Goal: Transaction & Acquisition: Purchase product/service

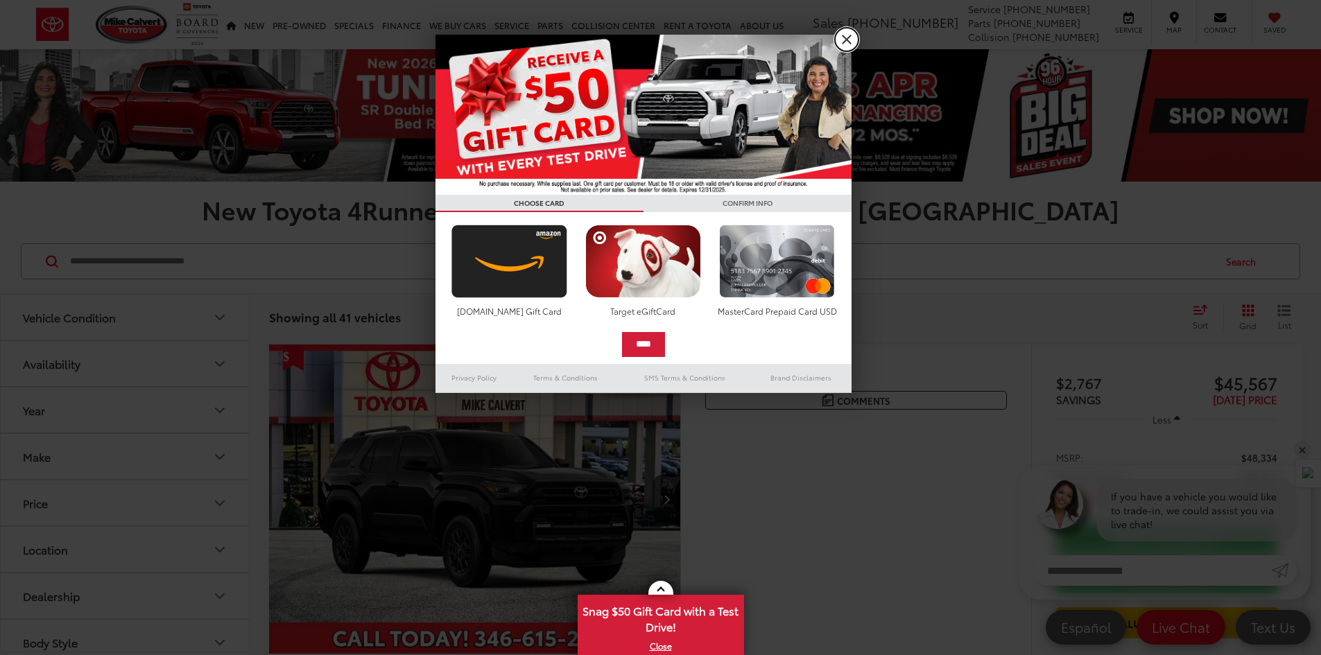
click at [853, 35] on link "X" at bounding box center [847, 40] width 24 height 24
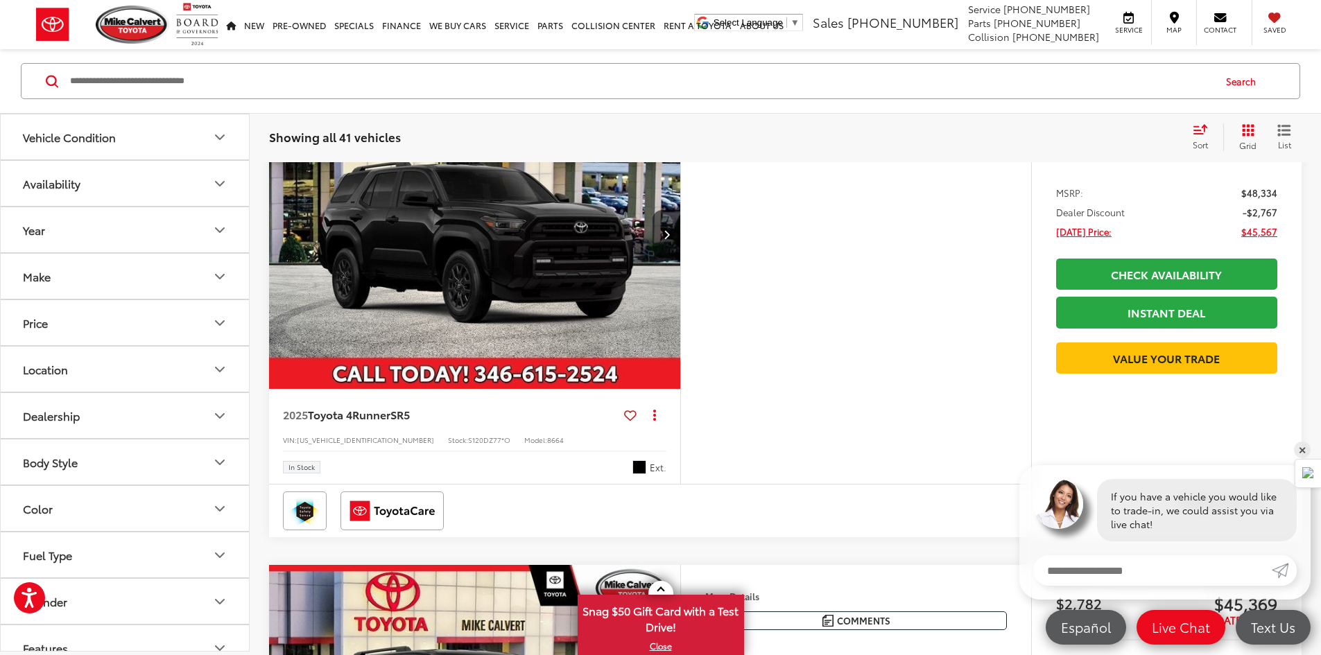
scroll to position [277, 0]
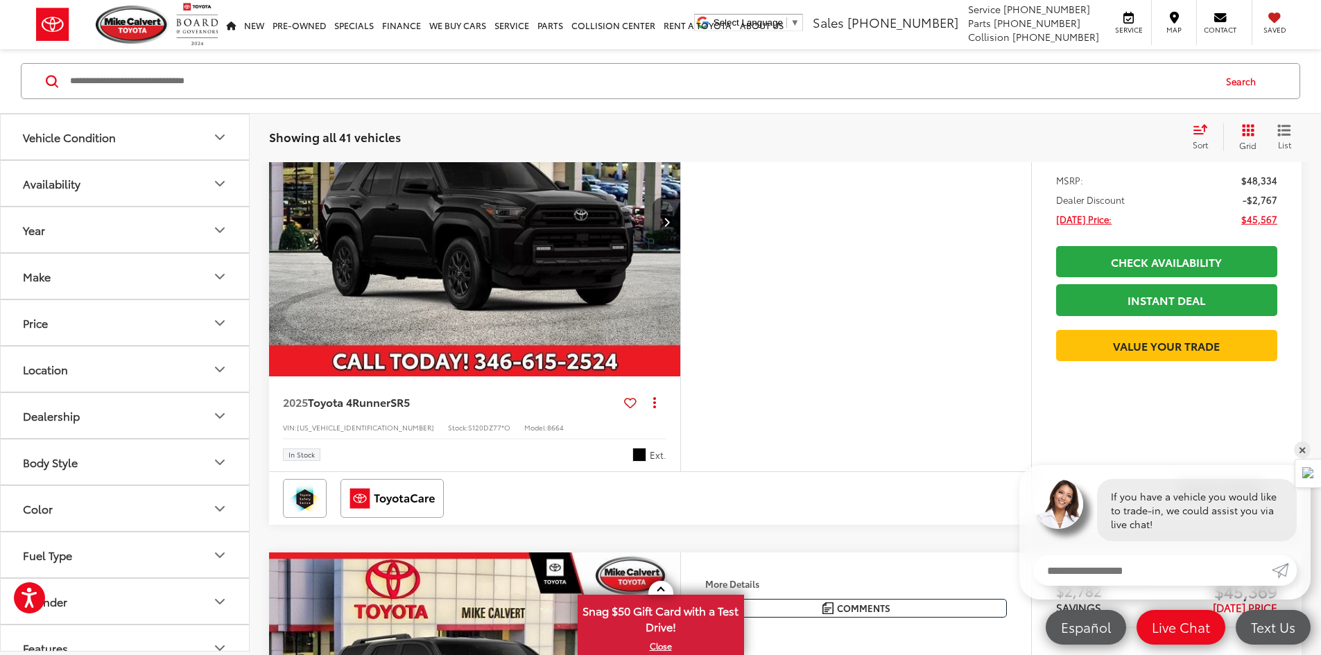
click at [1136, 323] on capital-one-entry-button at bounding box center [1166, 323] width 221 height 0
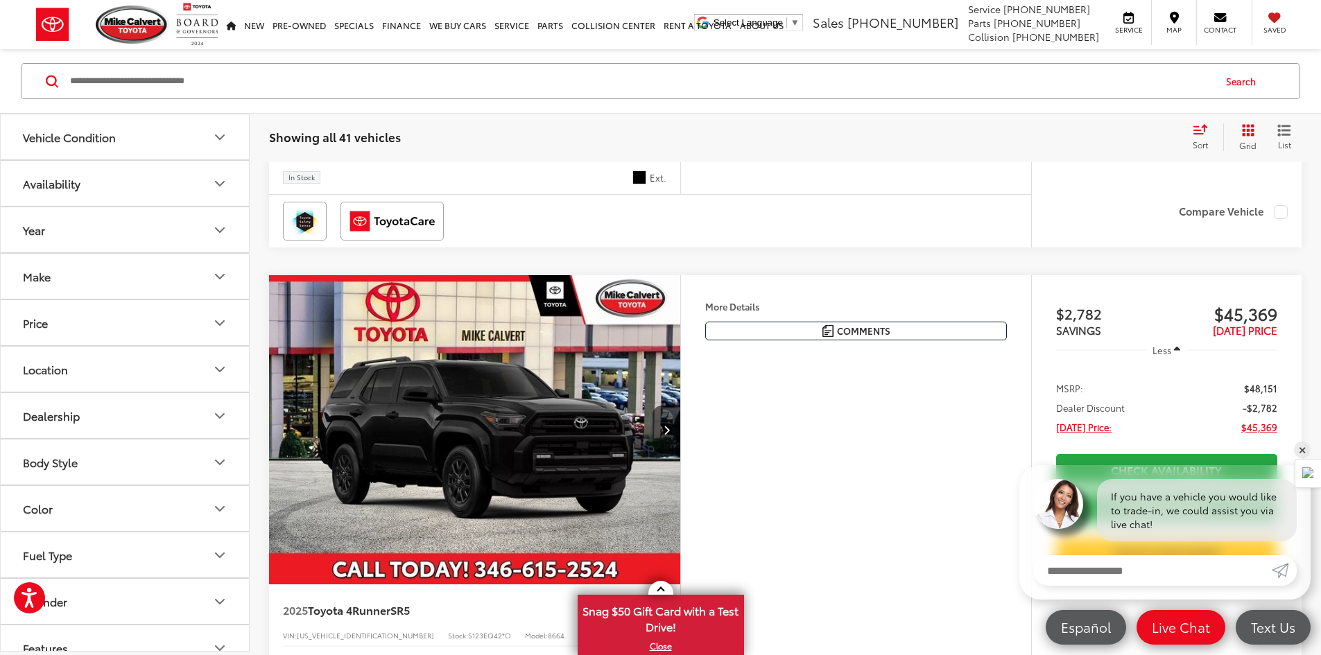
scroll to position [624, 0]
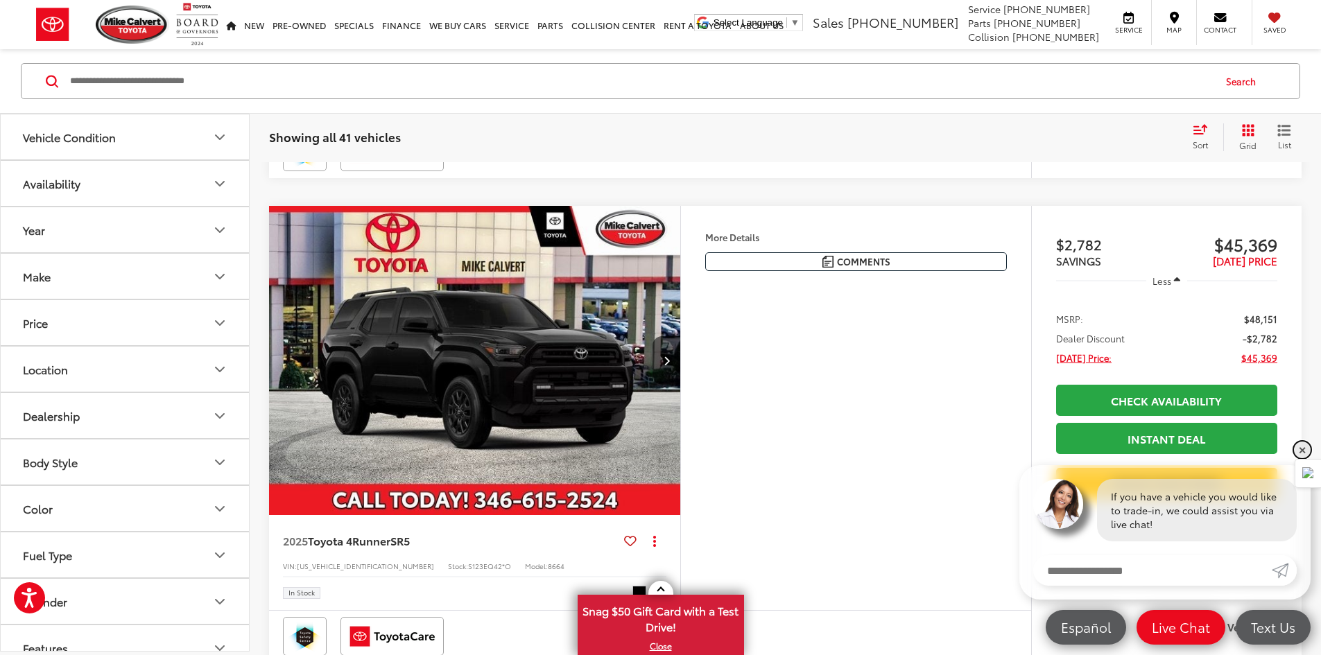
click at [1305, 451] on link "✕" at bounding box center [1302, 450] width 17 height 17
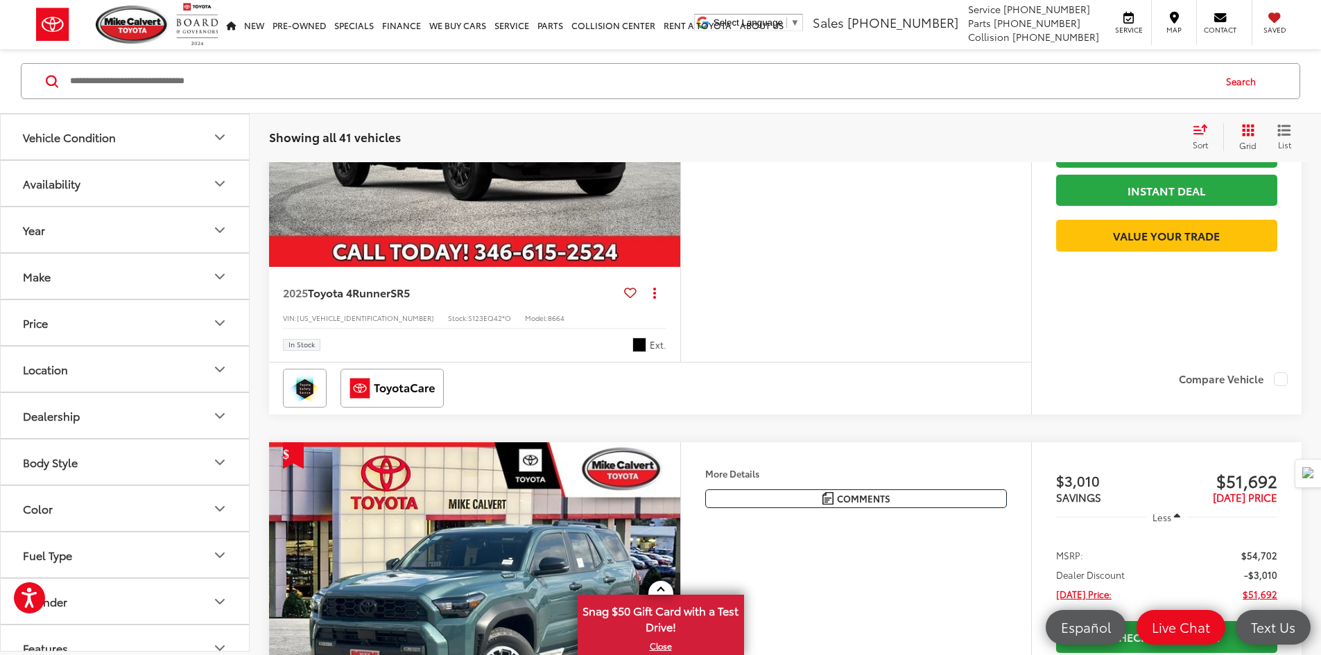
scroll to position [902, 0]
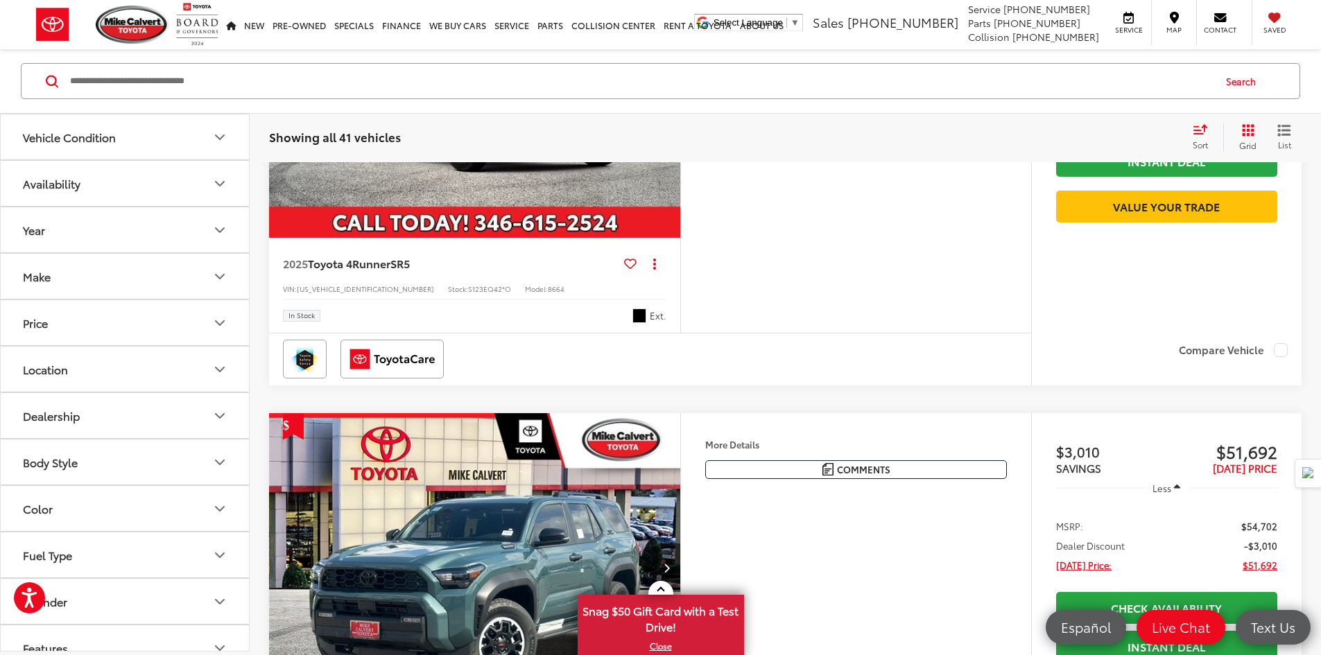
drag, startPoint x: 547, startPoint y: 318, endPoint x: 784, endPoint y: 99, distance: 323.5
click at [547, 239] on img "2025 Toyota 4Runner SR5 0" at bounding box center [474, 84] width 413 height 310
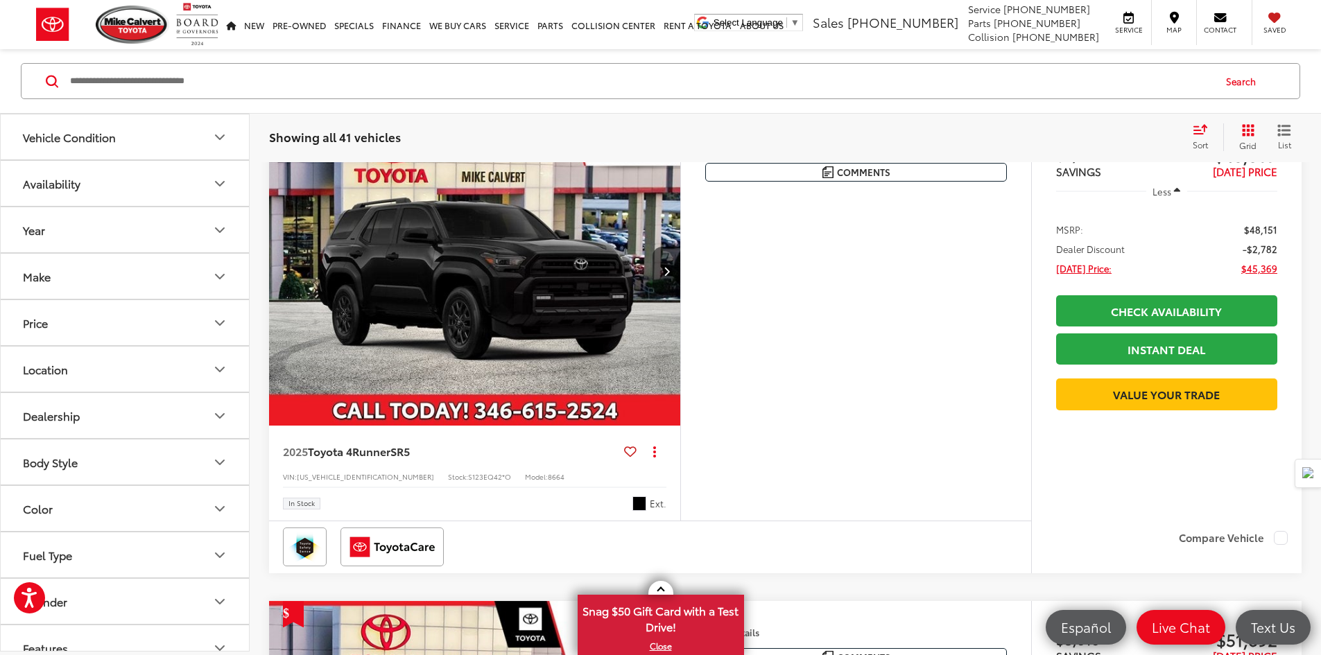
scroll to position [694, 0]
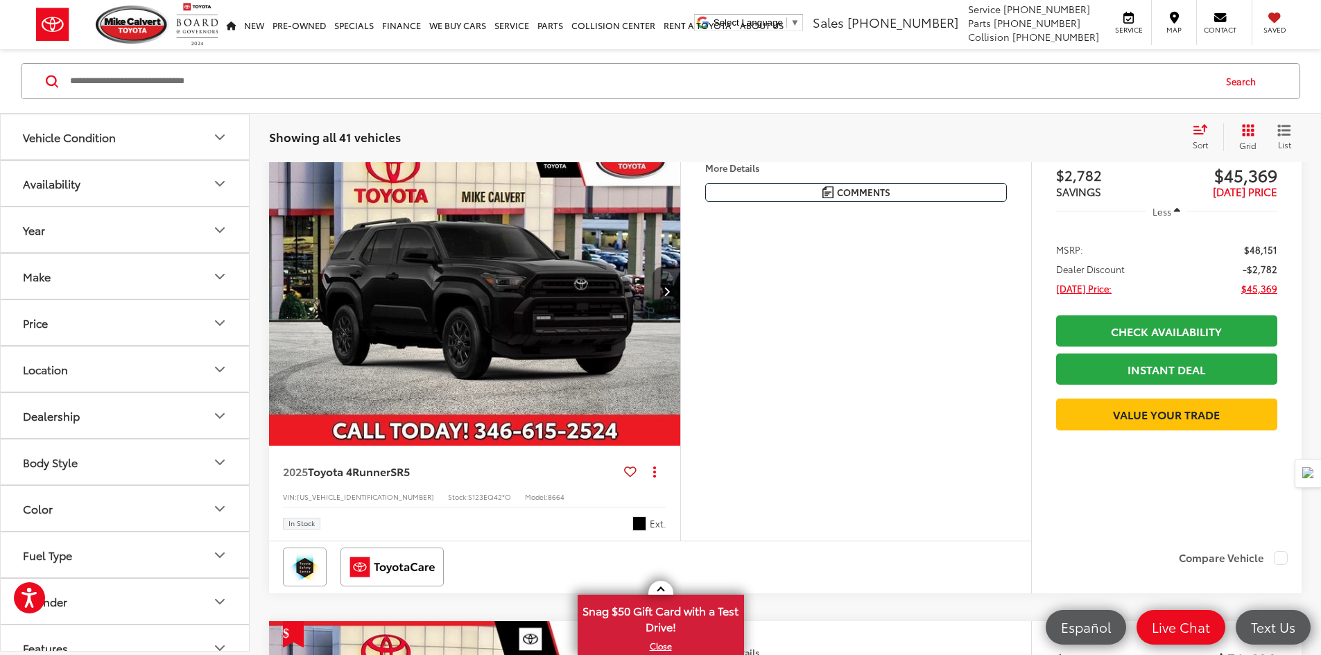
click at [0, 0] on h5 "Dealer Comments" at bounding box center [0, 0] width 0 height 0
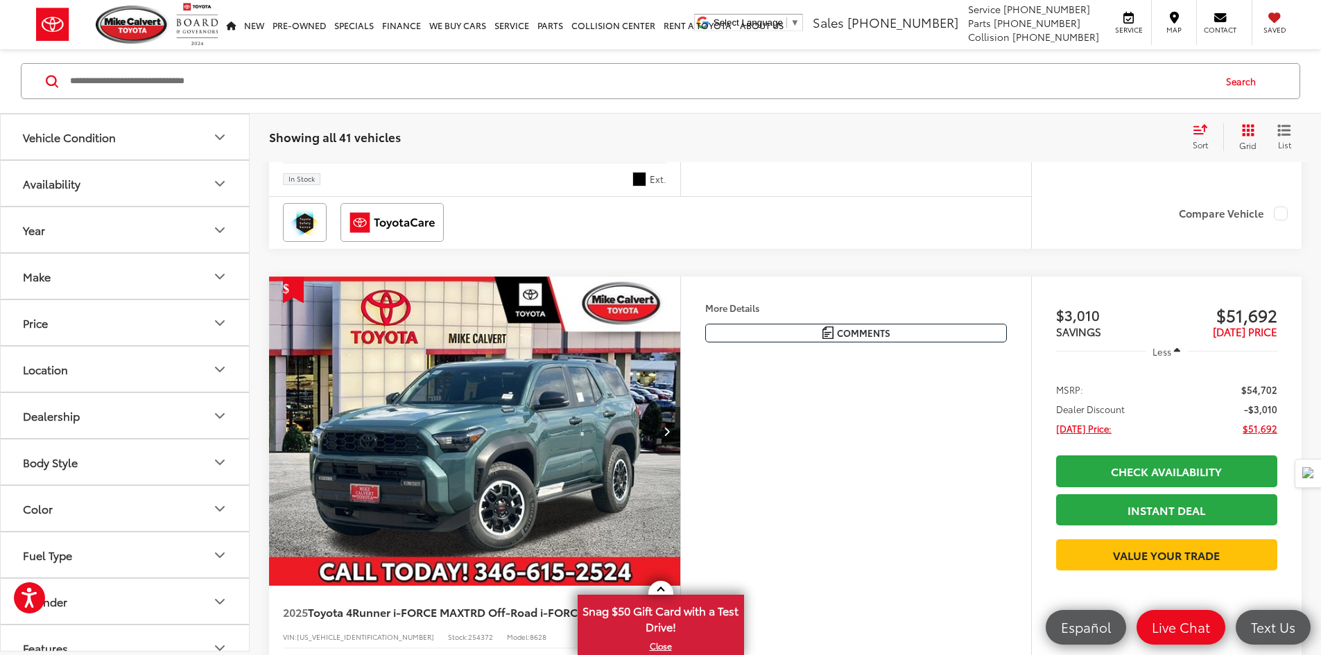
scroll to position [1040, 0]
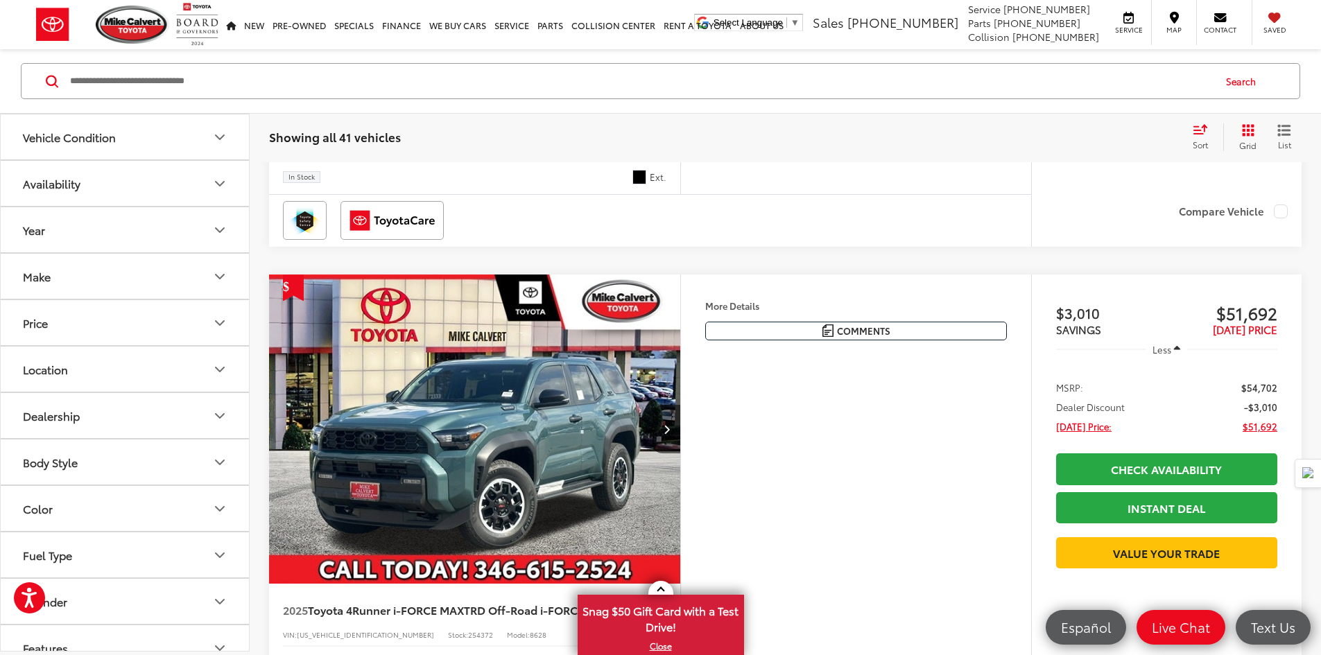
click at [355, 132] on span "Toyota 4Runner" at bounding box center [349, 125] width 83 height 16
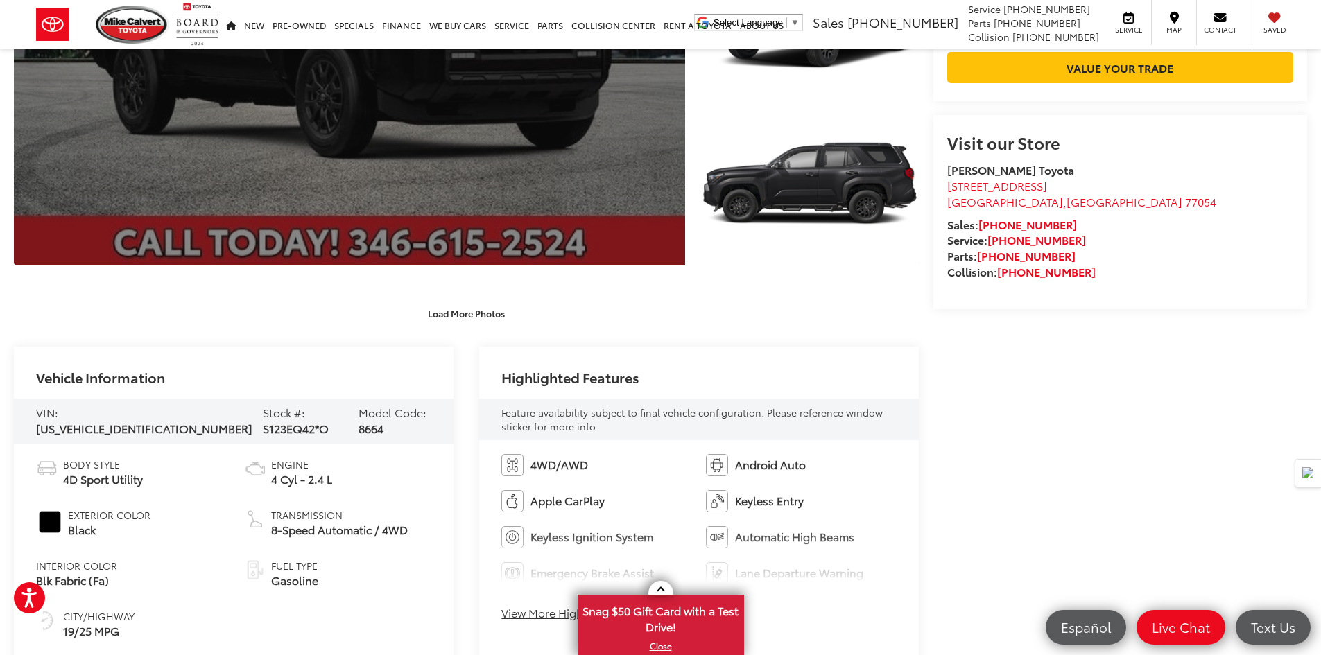
scroll to position [555, 0]
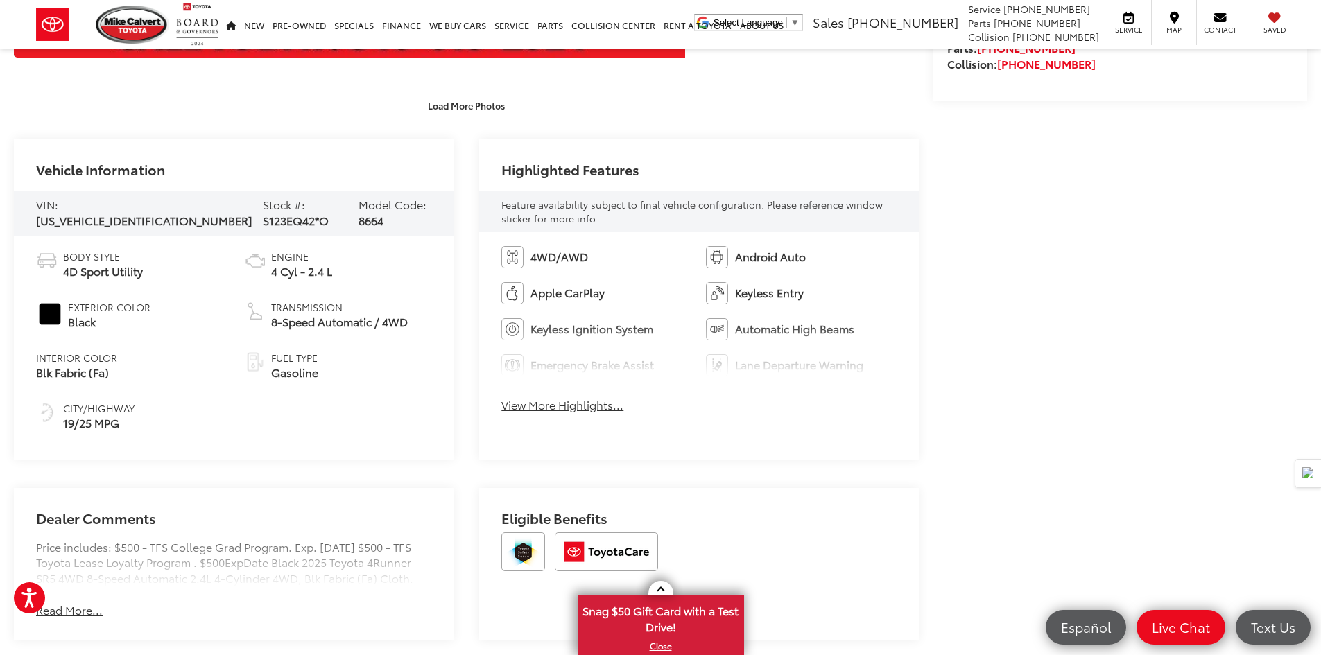
click at [561, 409] on button "View More Highlights..." at bounding box center [562, 405] width 122 height 16
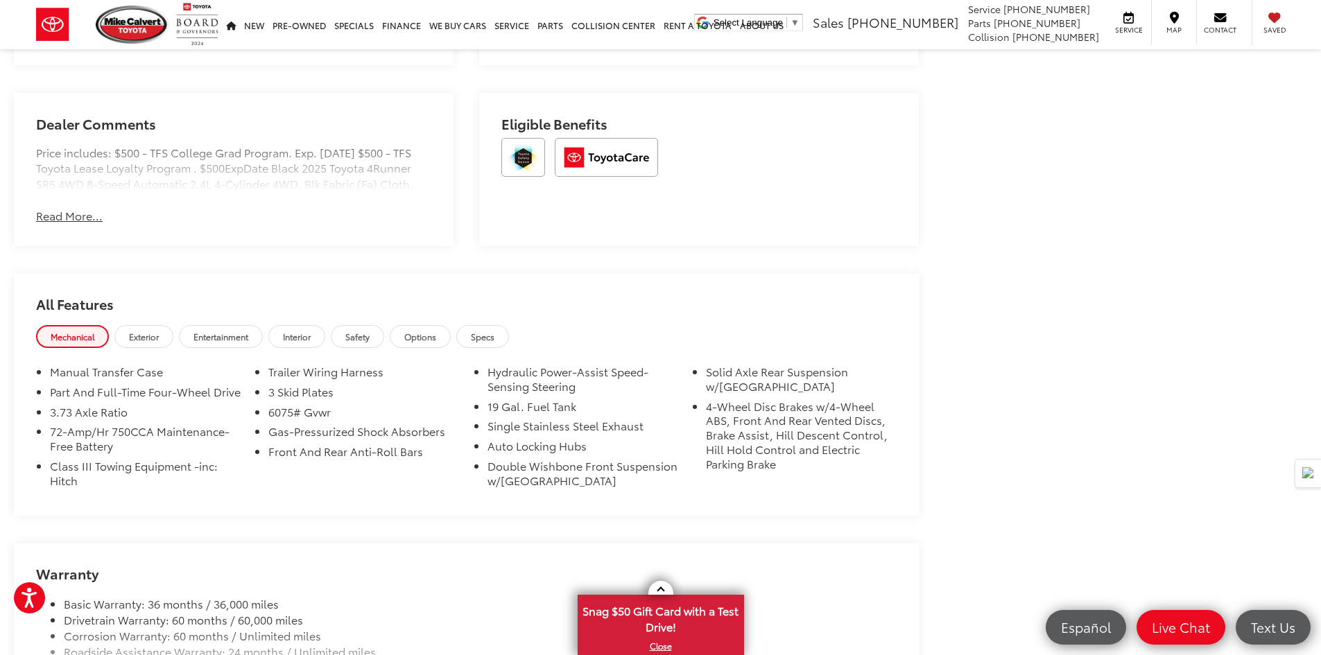
scroll to position [1110, 0]
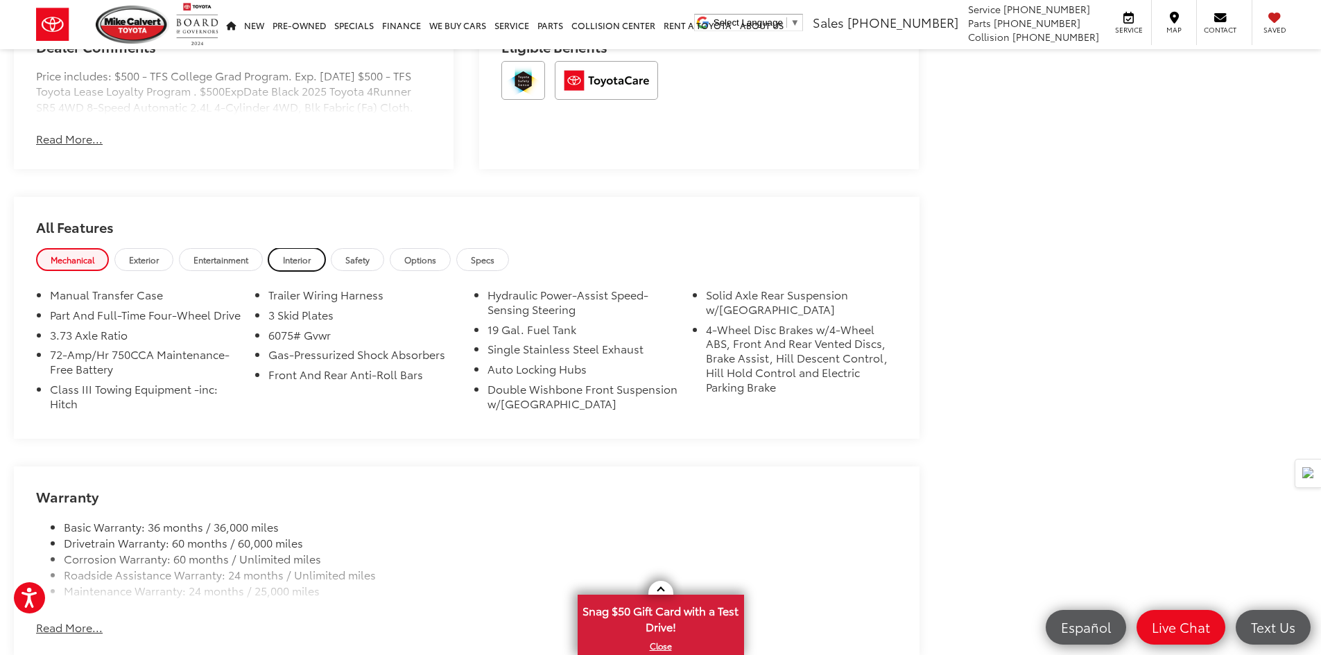
click at [318, 271] on link "Interior" at bounding box center [296, 259] width 57 height 23
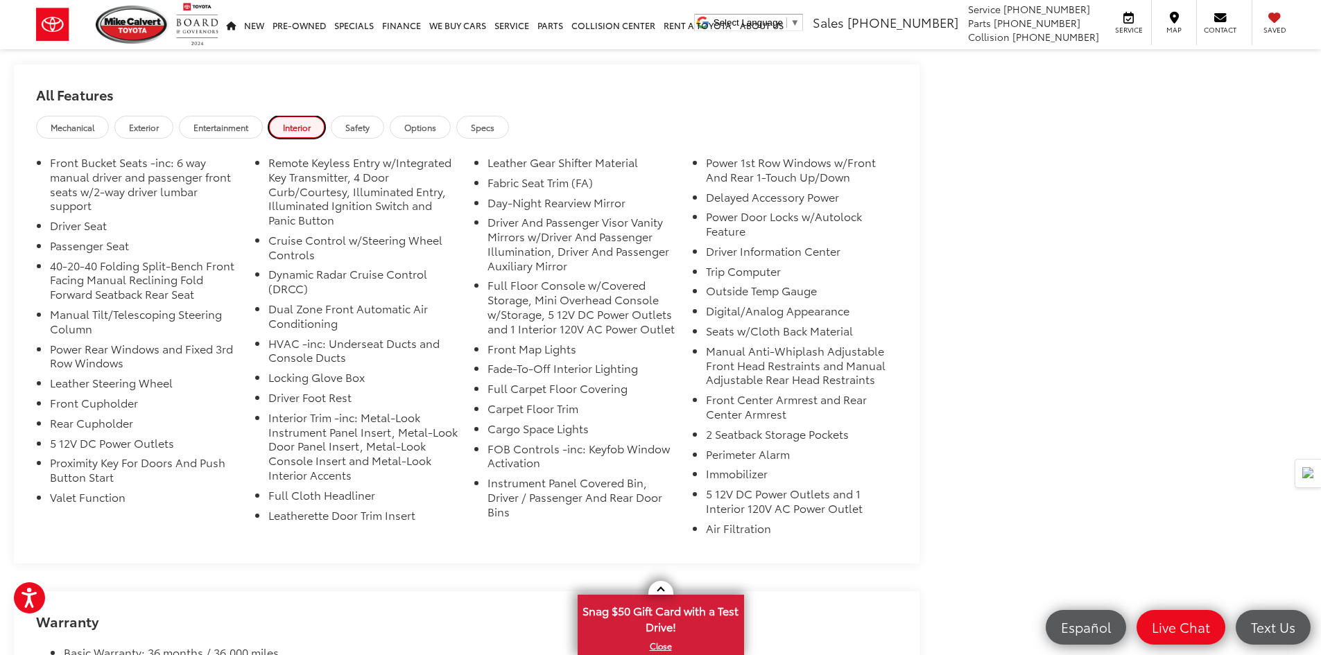
scroll to position [1248, 0]
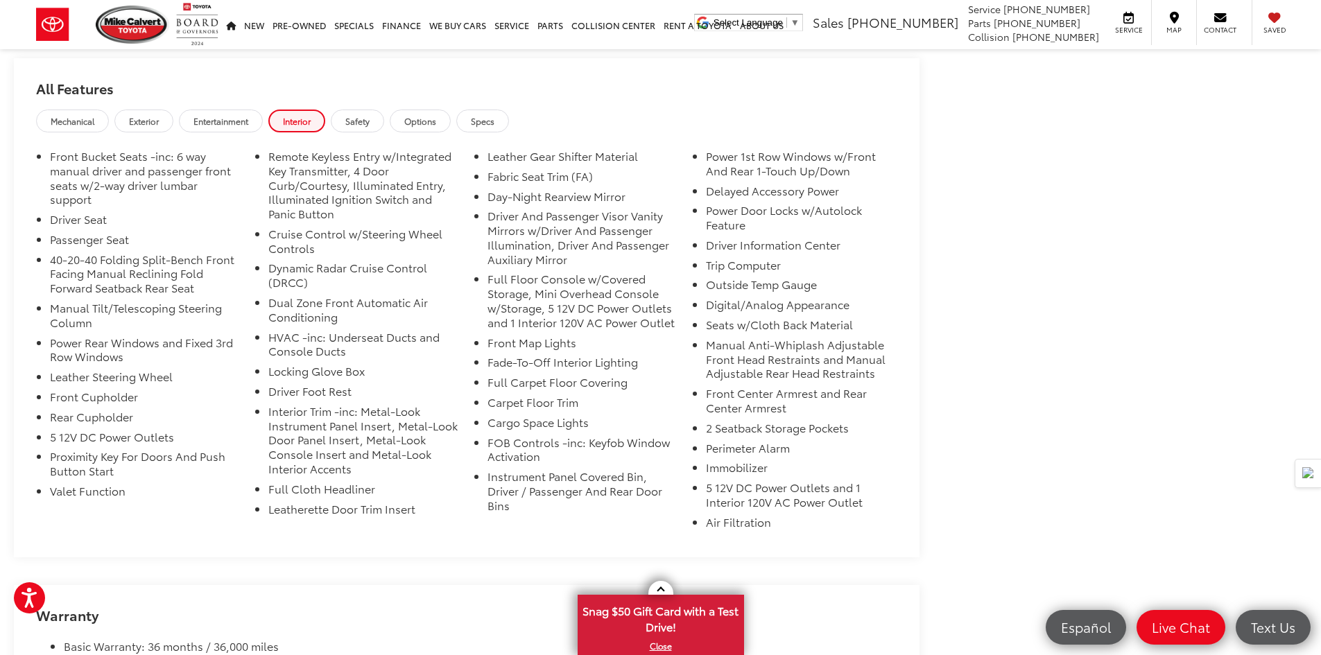
drag, startPoint x: 522, startPoint y: 195, endPoint x: 514, endPoint y: 195, distance: 7.6
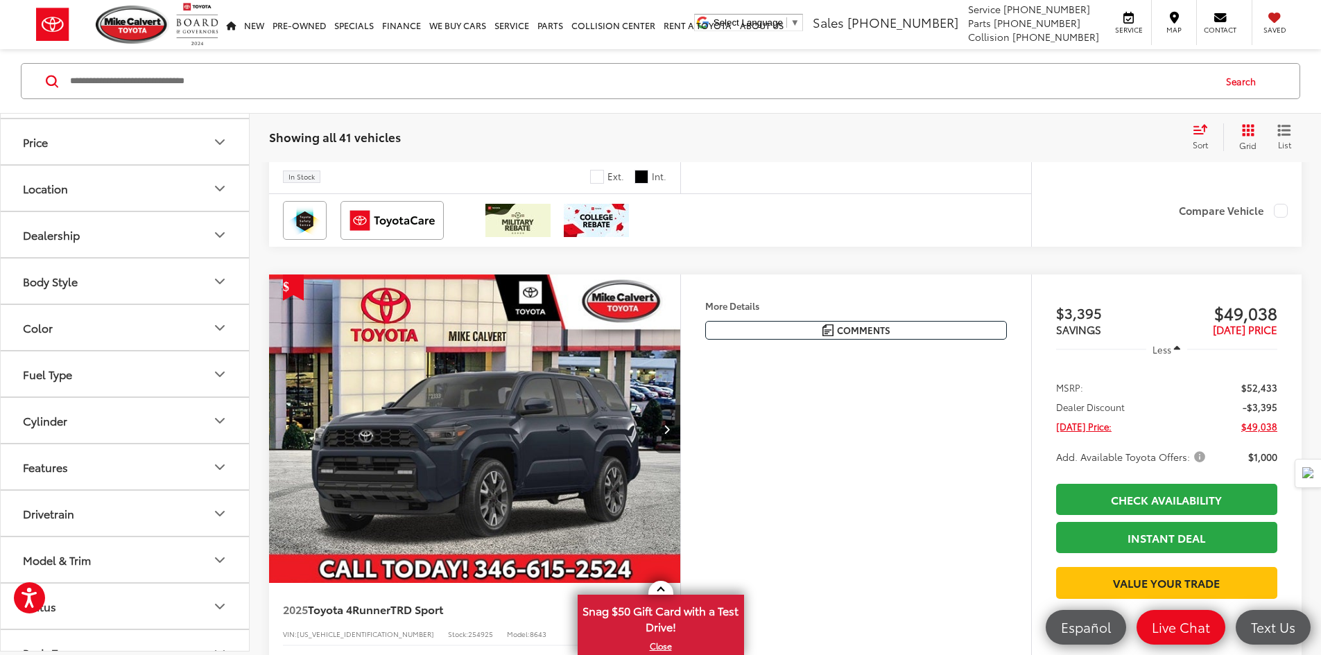
scroll to position [206, 0]
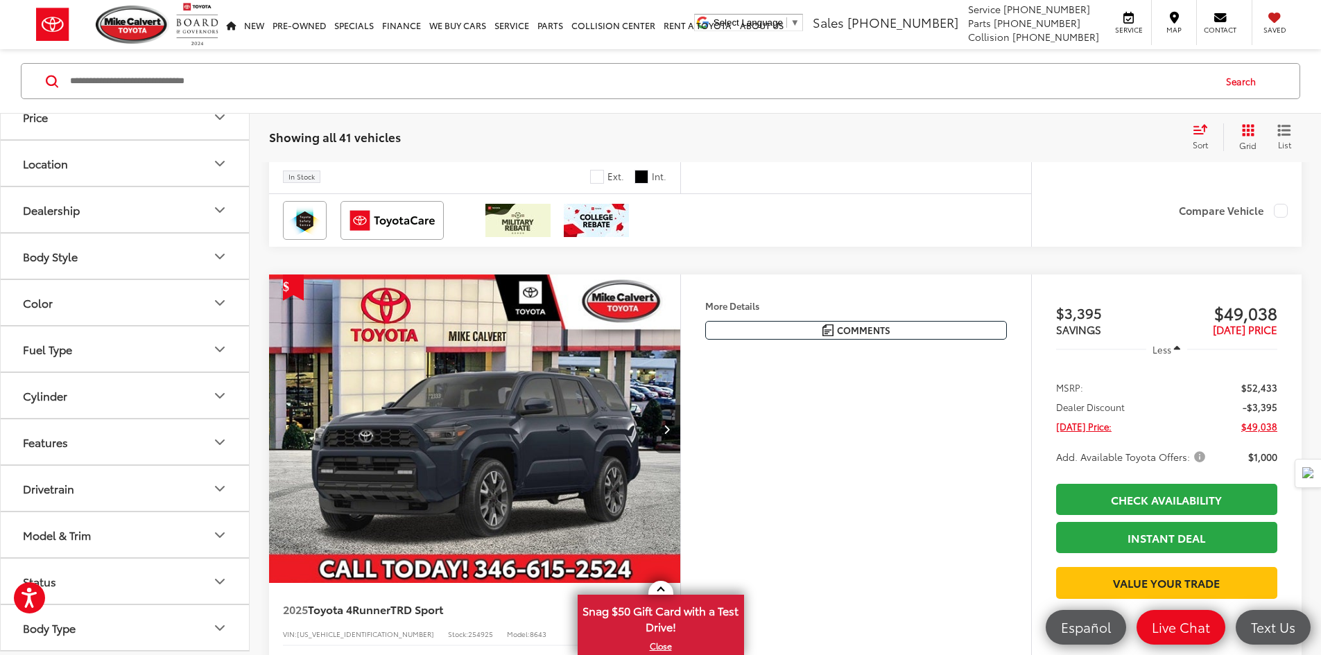
click at [120, 529] on button "Model & Trim" at bounding box center [126, 535] width 250 height 45
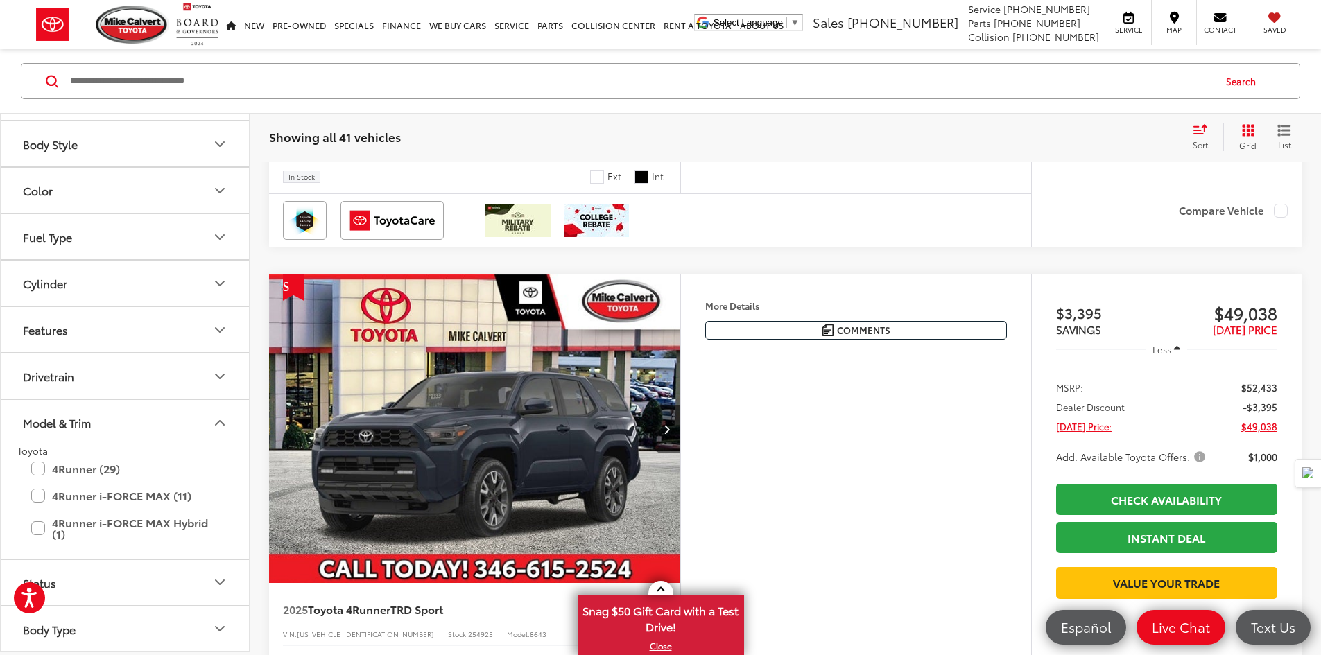
scroll to position [320, 0]
click at [39, 470] on label "4Runner (29)" at bounding box center [124, 468] width 187 height 24
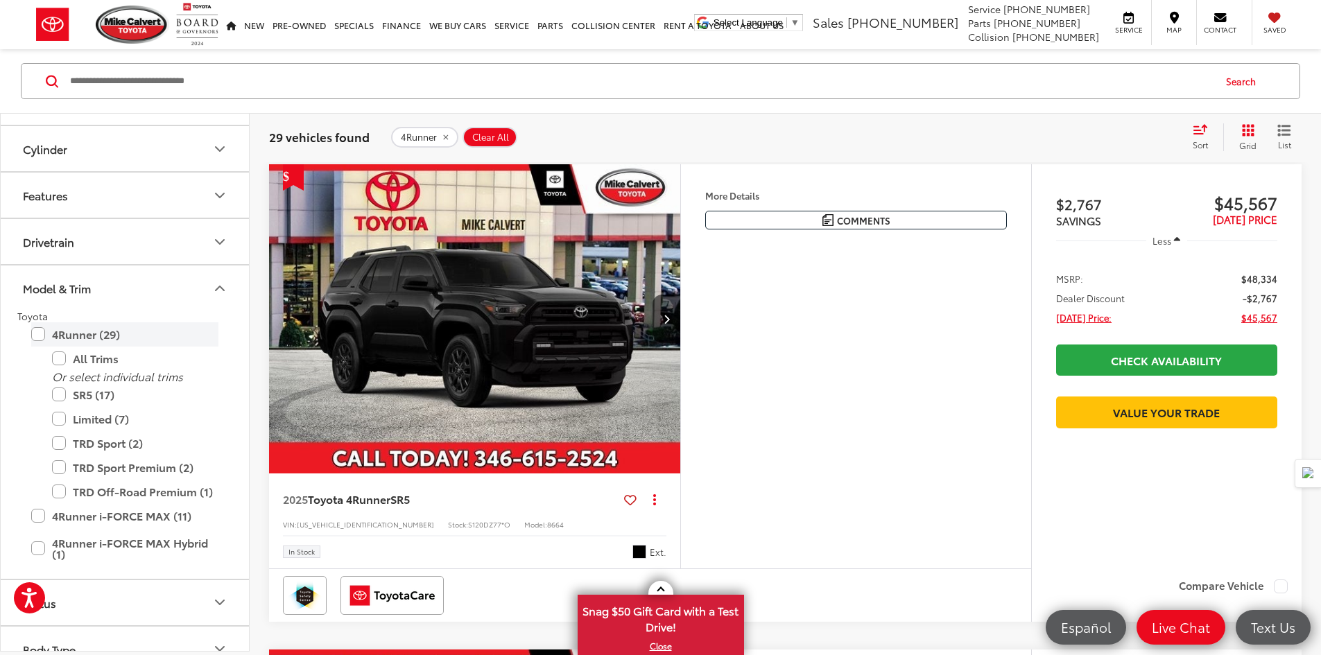
scroll to position [458, 0]
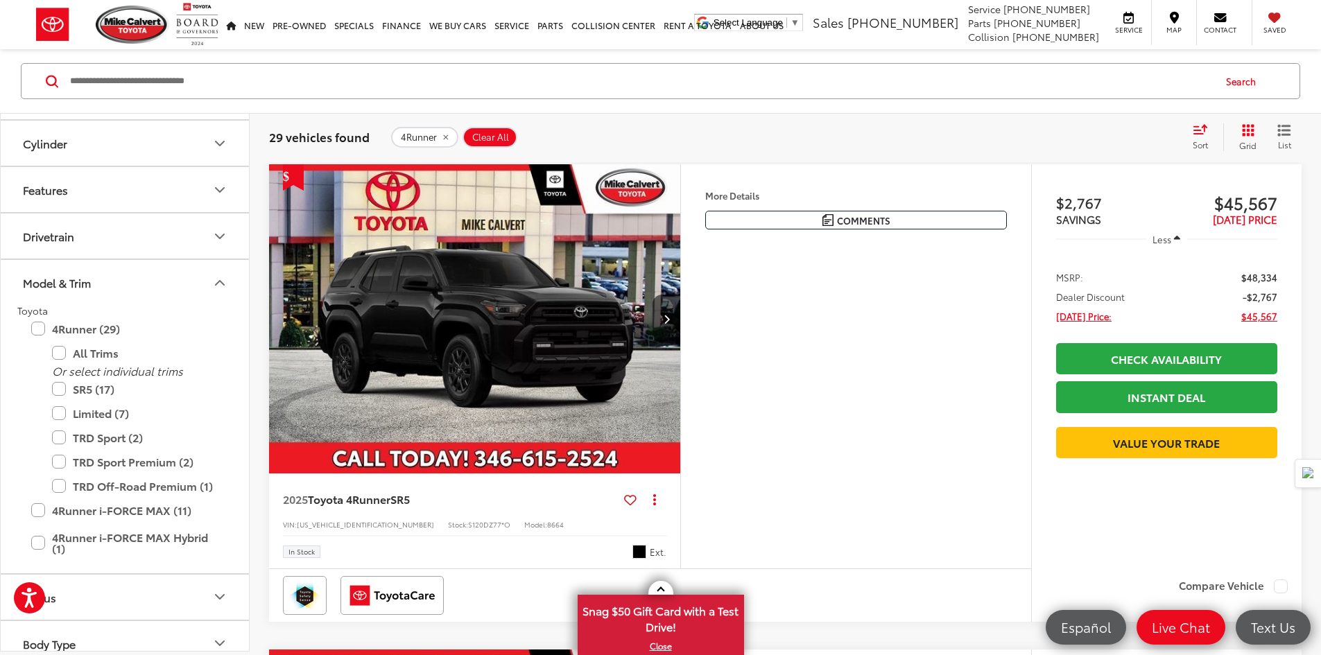
click at [30, 506] on div "4Runner i-FORCE MAX (11) All Trims Or select individual trims TRD Off-Road Prem…" at bounding box center [124, 511] width 215 height 24
click at [40, 513] on label "4Runner i-FORCE MAX (11)" at bounding box center [124, 511] width 187 height 24
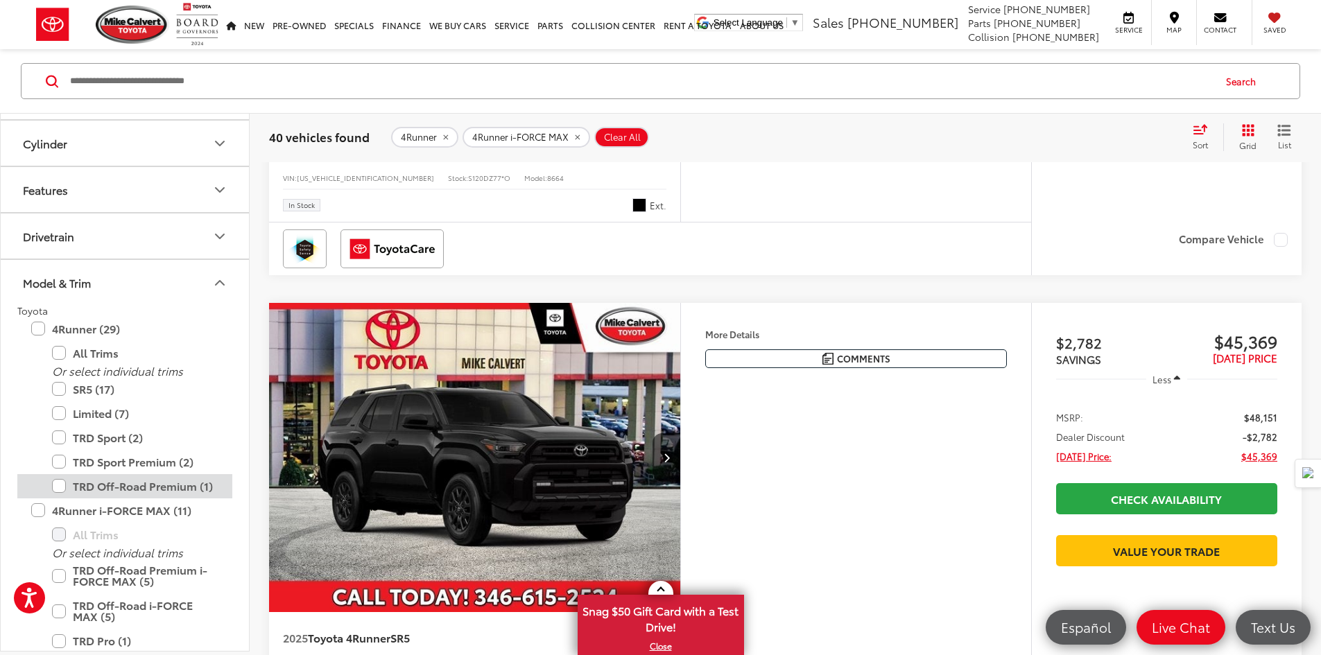
scroll to position [594, 0]
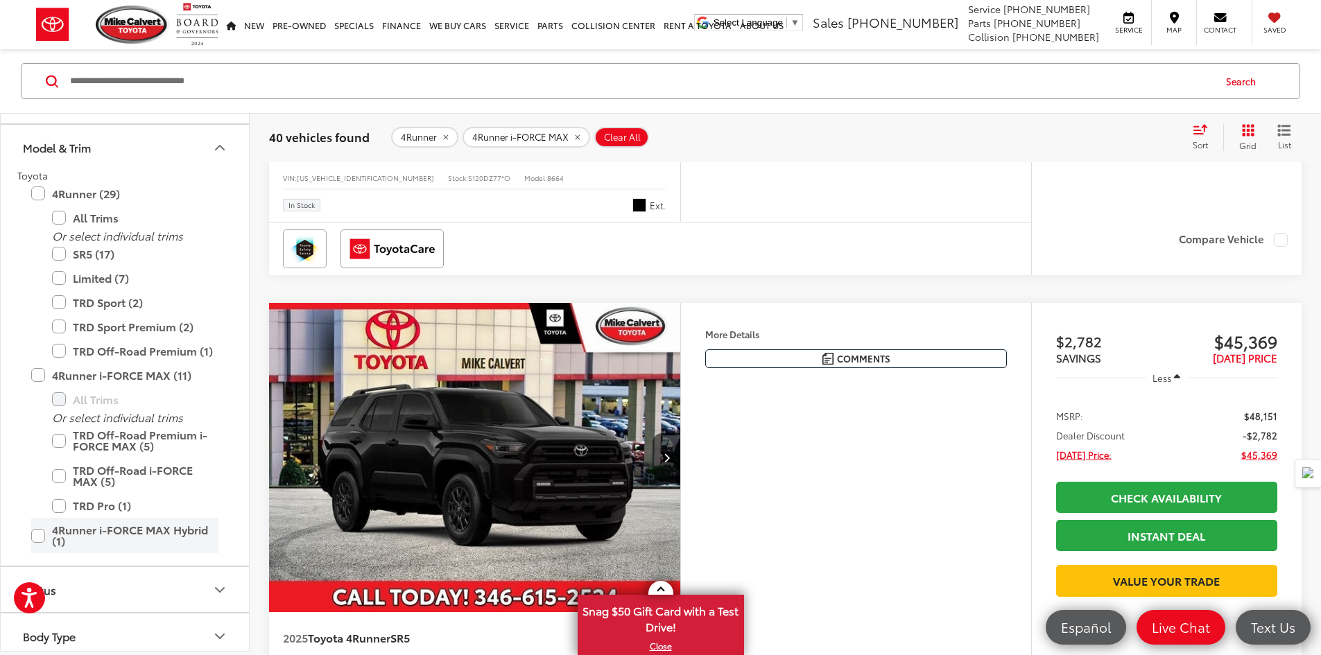
click at [33, 535] on label "4Runner i-FORCE MAX Hybrid (1)" at bounding box center [124, 535] width 187 height 35
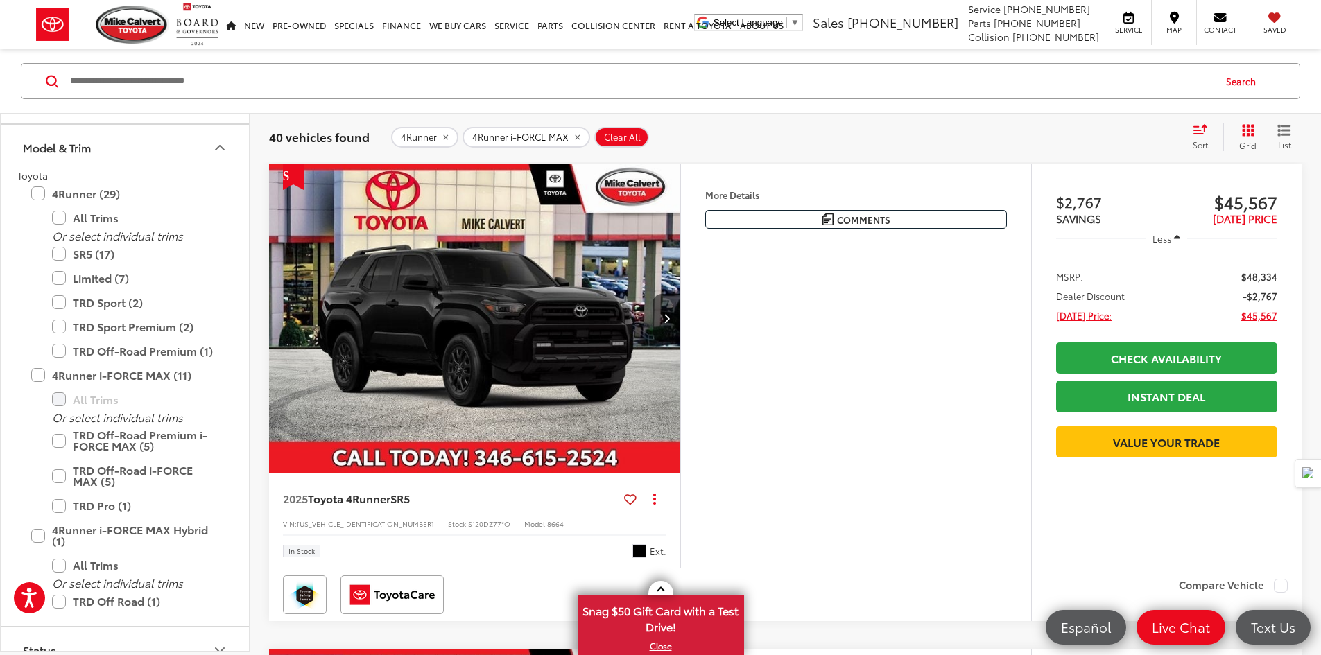
scroll to position [180, 0]
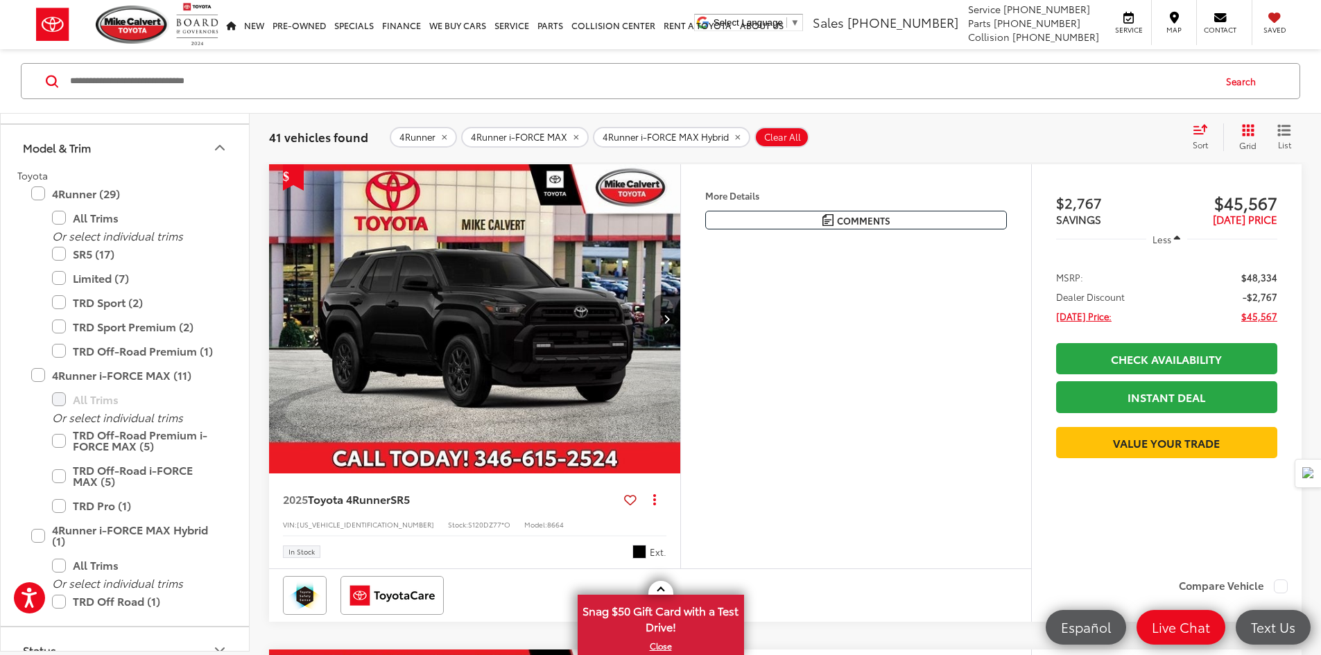
click at [1202, 141] on span "Sort" at bounding box center [1200, 145] width 15 height 12
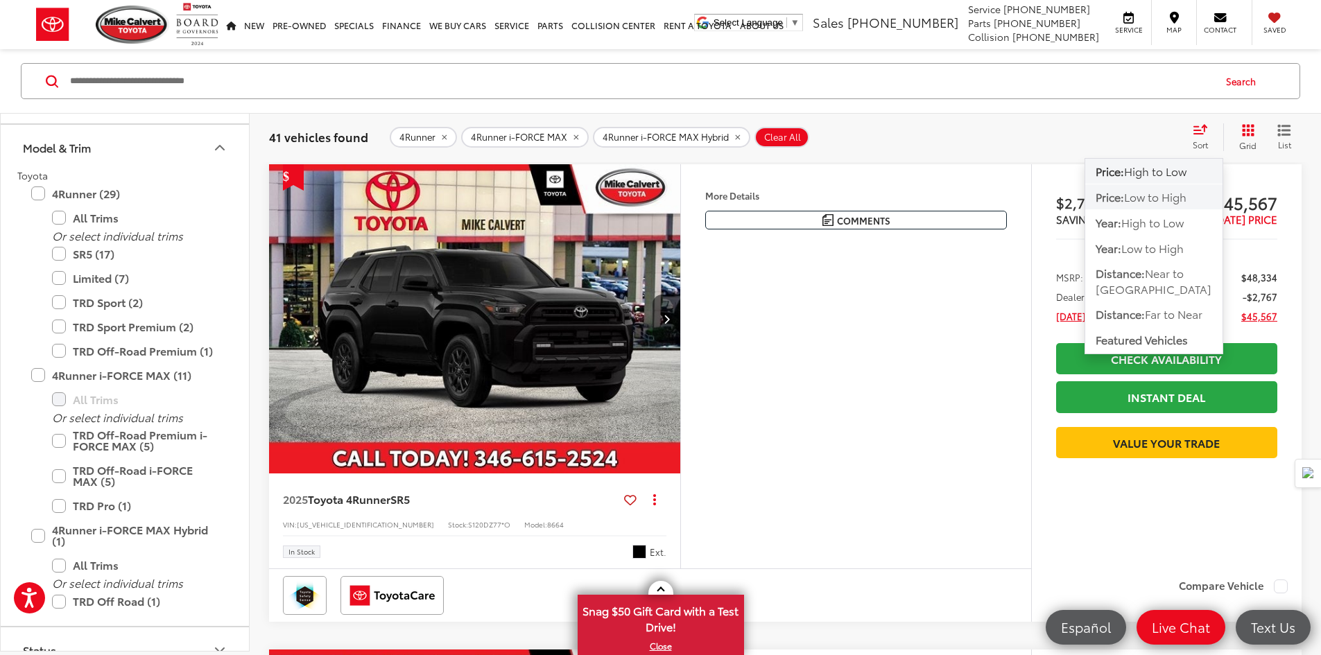
click at [1151, 194] on span "Low to High" at bounding box center [1155, 197] width 62 height 16
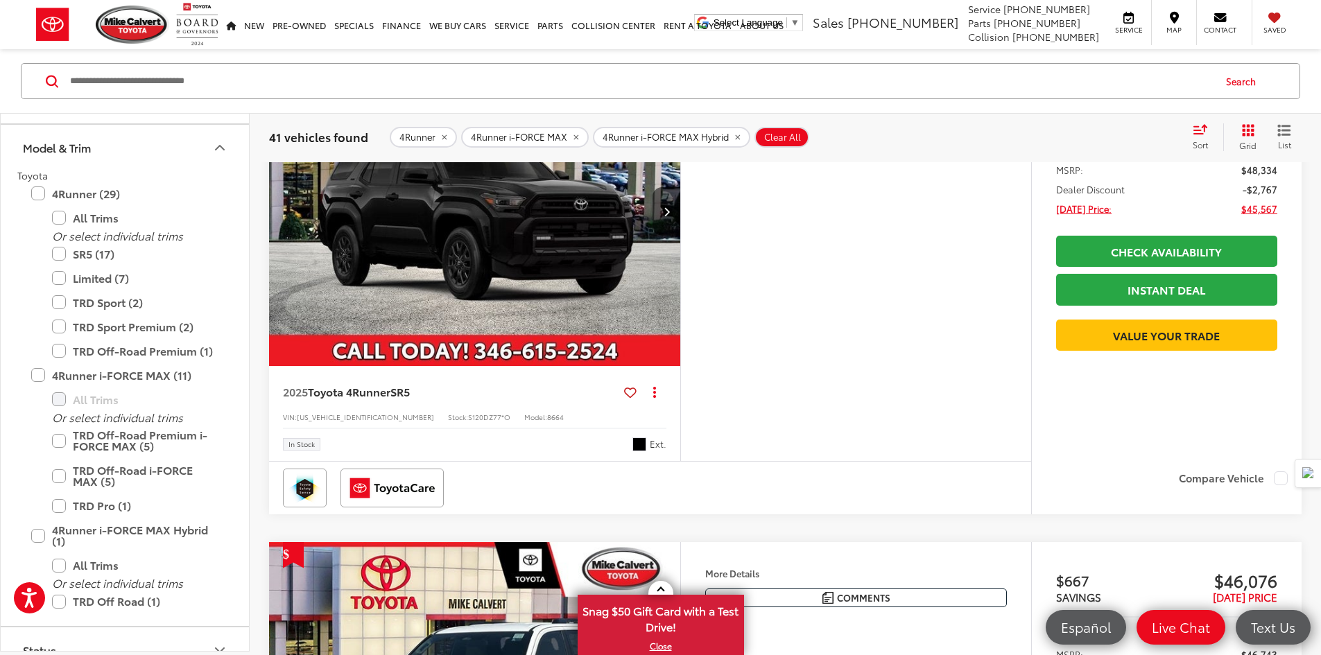
scroll to position [2816, 0]
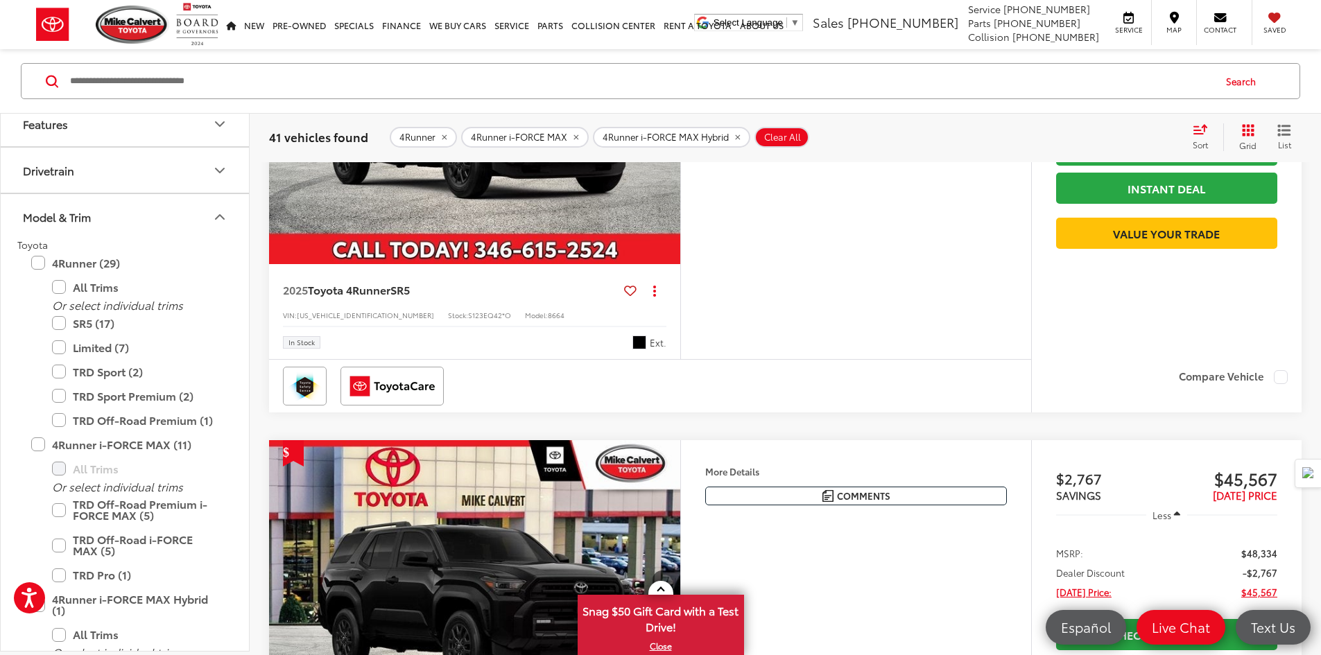
click at [225, 220] on icon "Model & Trim" at bounding box center [220, 217] width 17 height 17
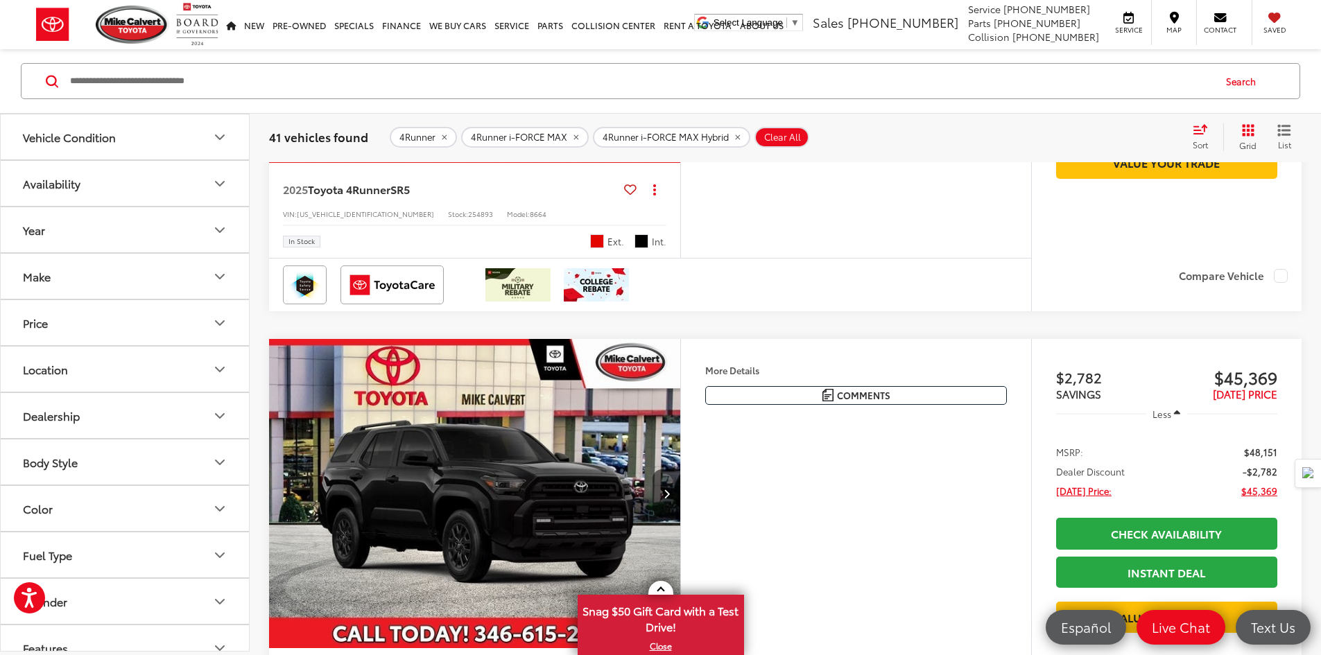
scroll to position [2400, 0]
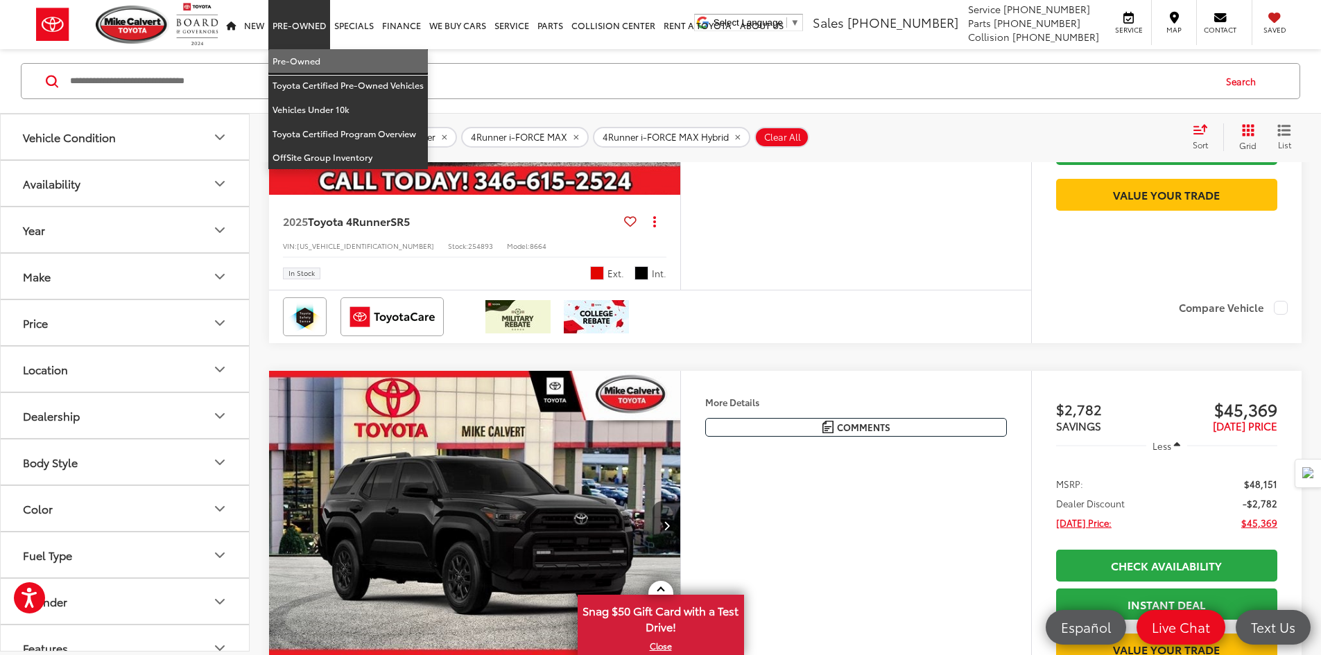
click at [300, 61] on link "Pre-Owned" at bounding box center [348, 61] width 160 height 24
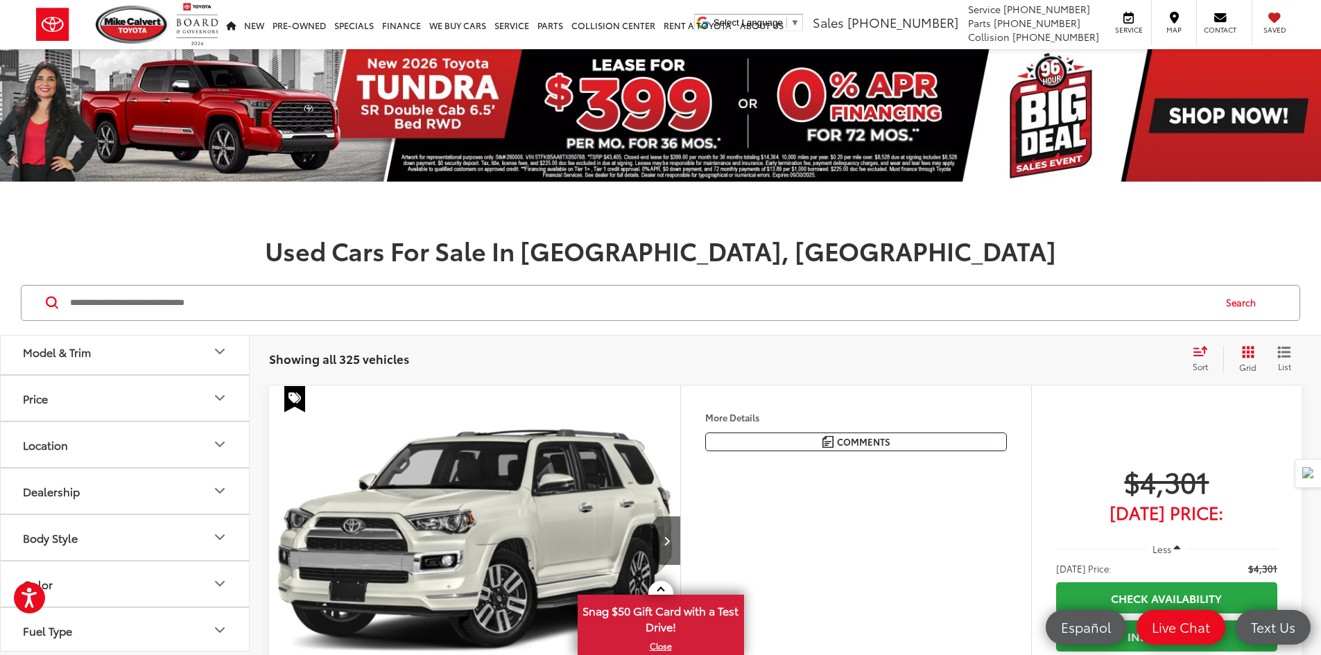
scroll to position [58, 0]
click at [146, 386] on button "Model & Trim" at bounding box center [126, 394] width 250 height 45
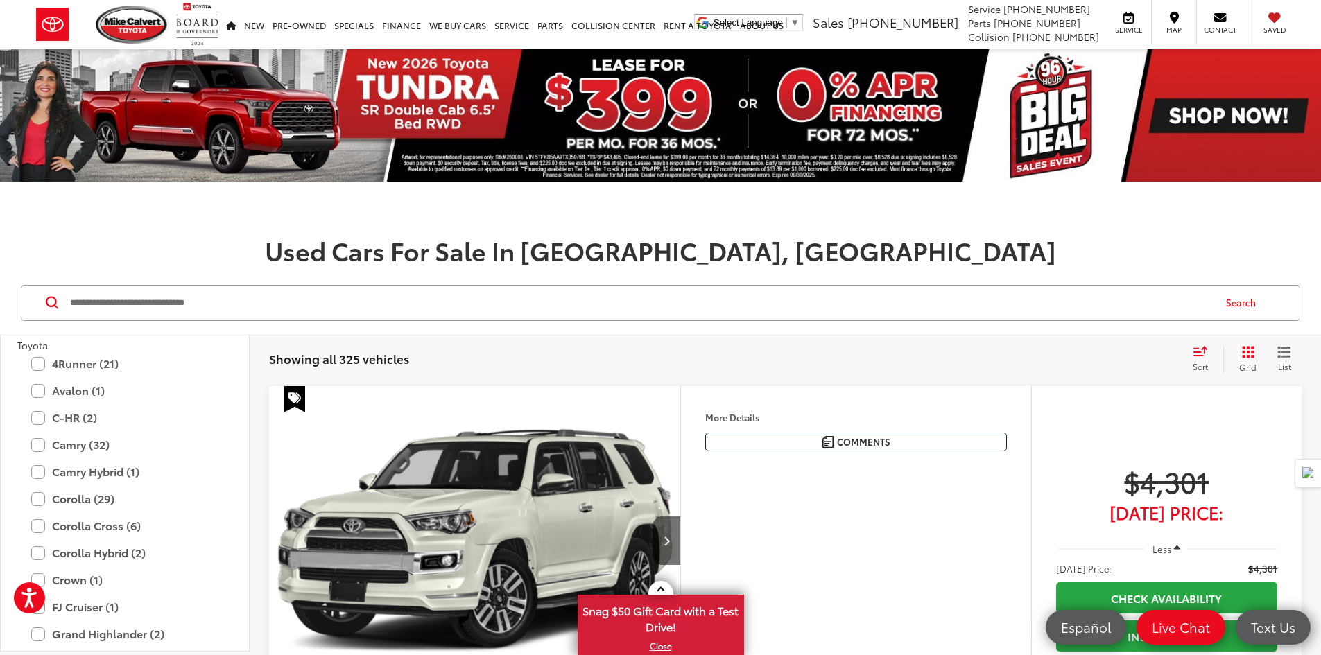
scroll to position [2416, 0]
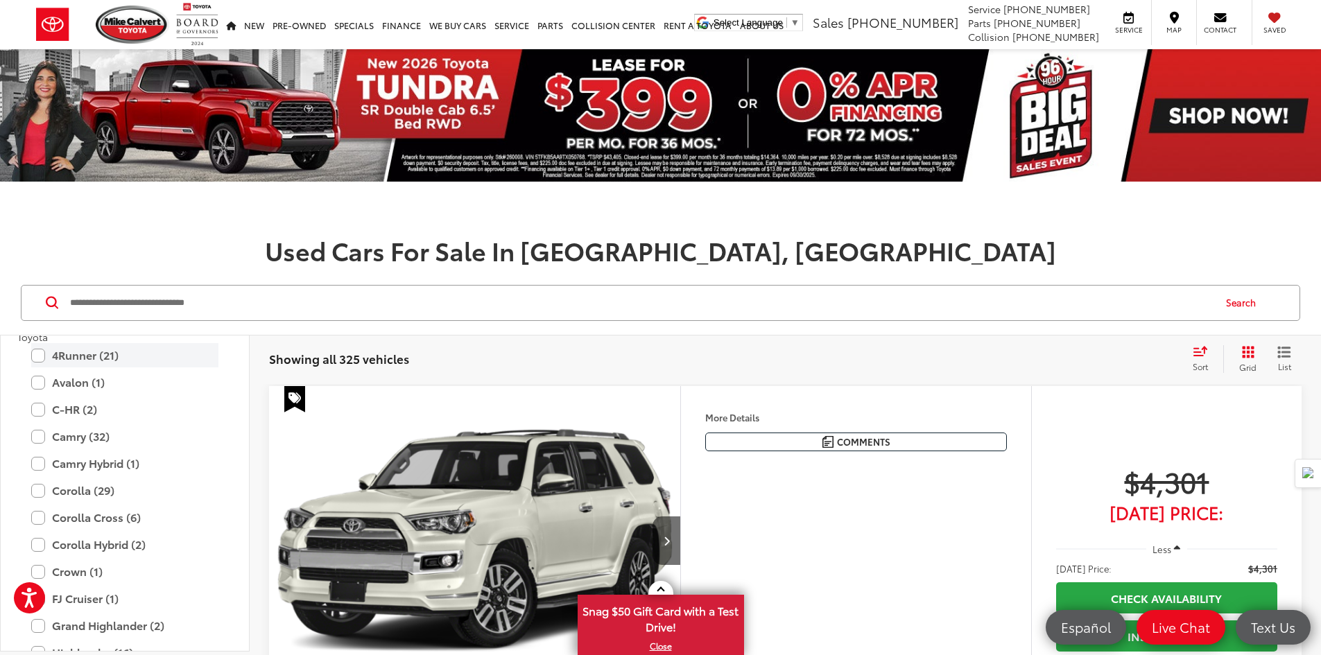
click at [38, 357] on label "4Runner (21)" at bounding box center [124, 355] width 187 height 24
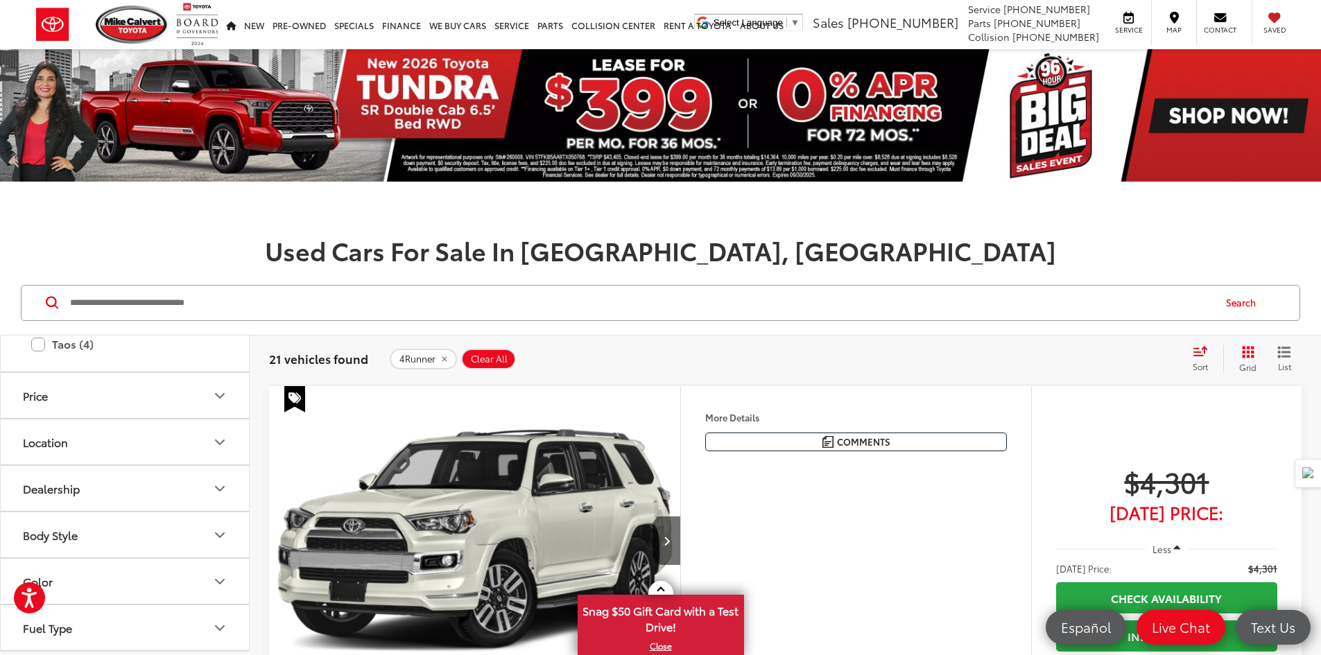
scroll to position [3184, 0]
click at [128, 558] on button "Color" at bounding box center [126, 566] width 250 height 45
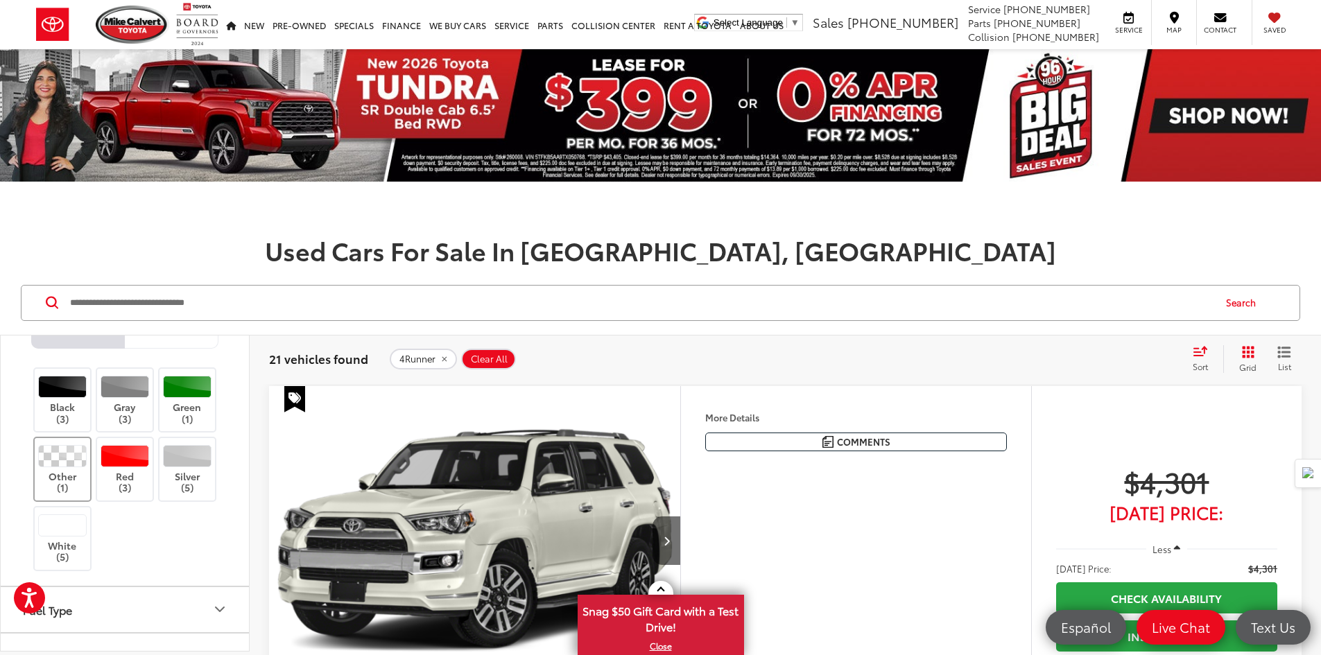
scroll to position [3462, 0]
click at [65, 406] on label "Black (3)" at bounding box center [63, 397] width 56 height 49
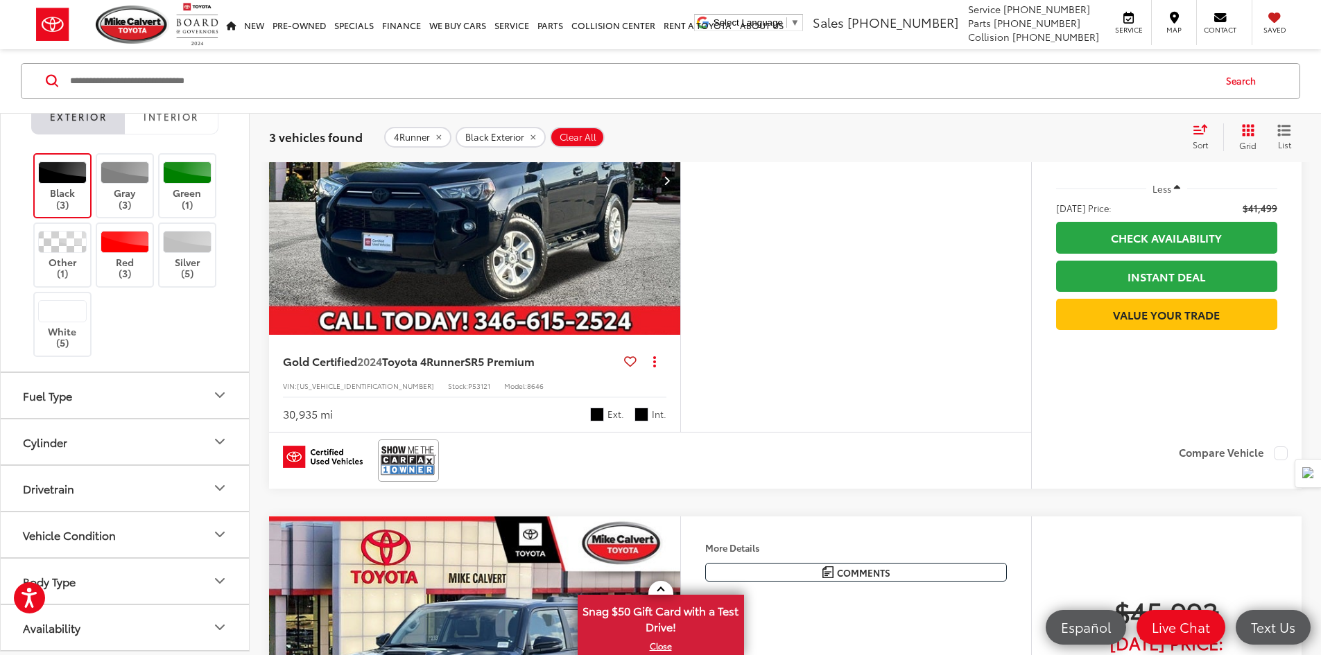
scroll to position [763, 0]
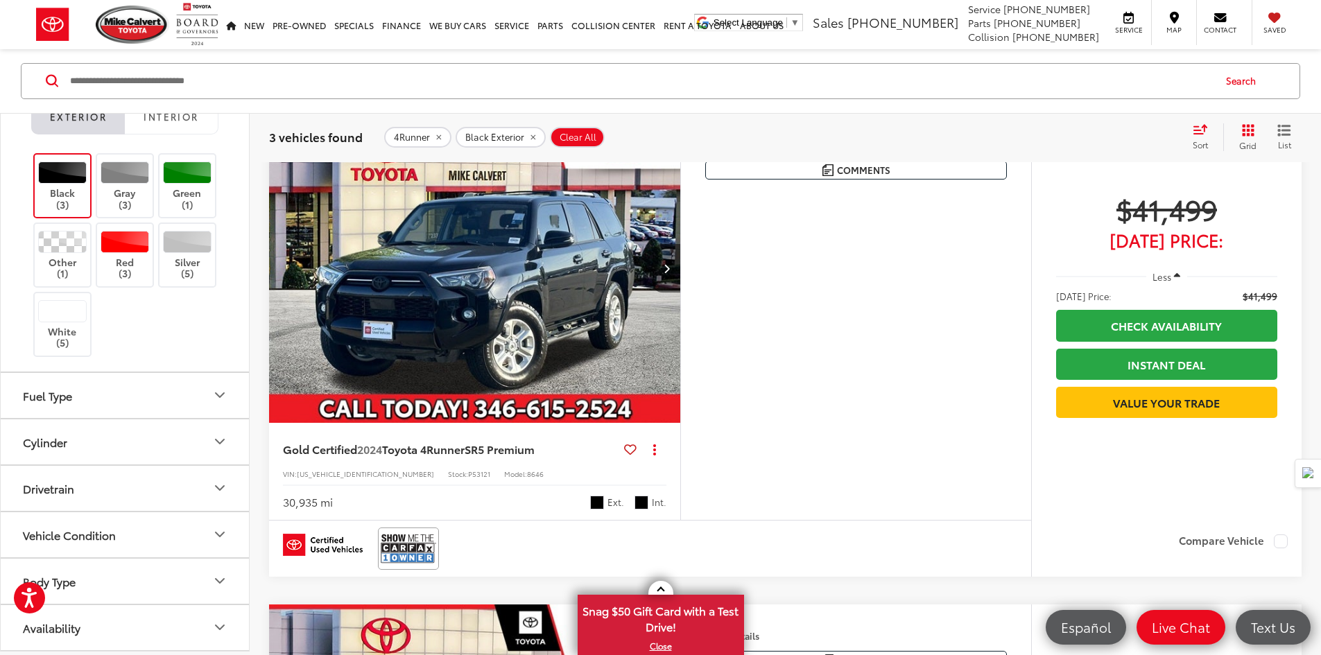
click at [680, 293] on button "Next image" at bounding box center [667, 268] width 28 height 49
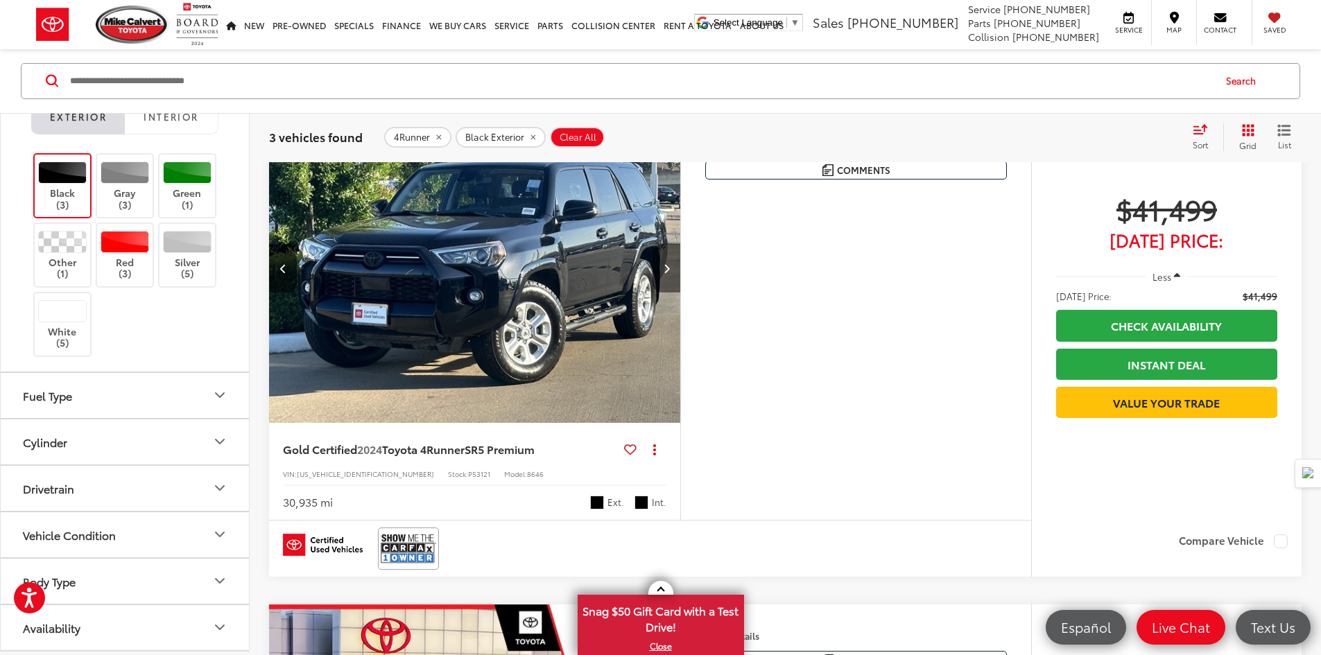
click at [680, 293] on button "Next image" at bounding box center [667, 268] width 28 height 49
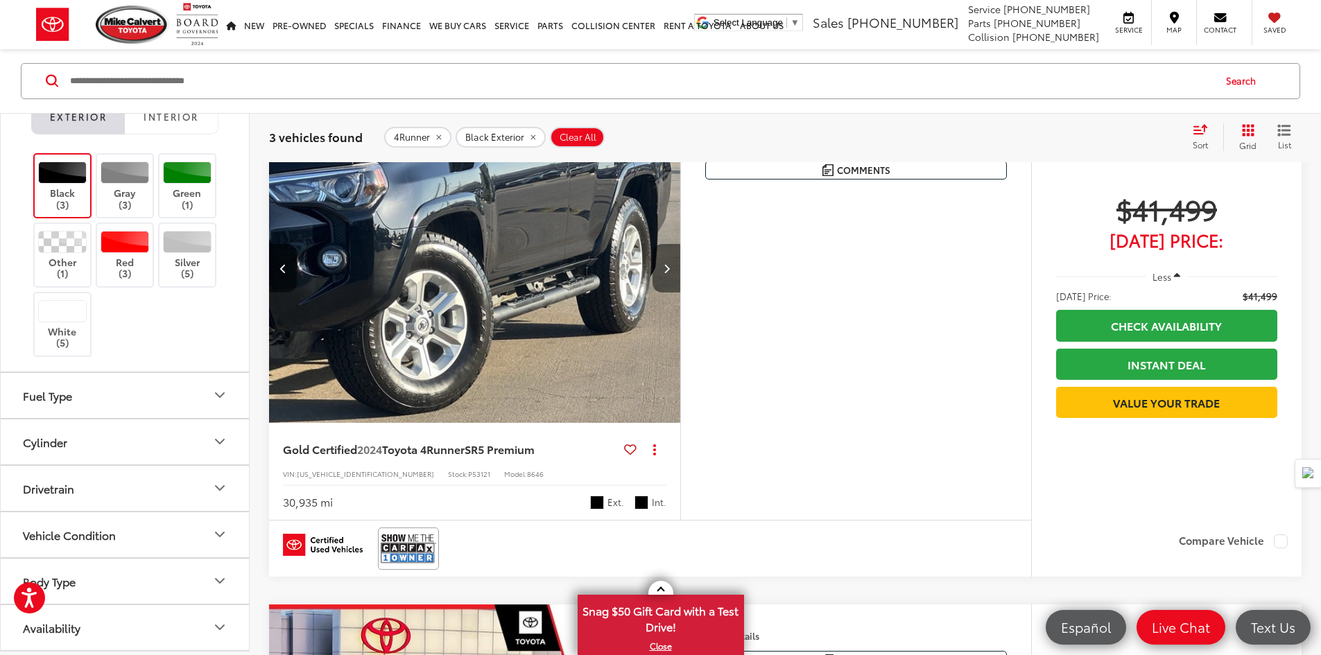
click at [680, 293] on button "Next image" at bounding box center [667, 268] width 28 height 49
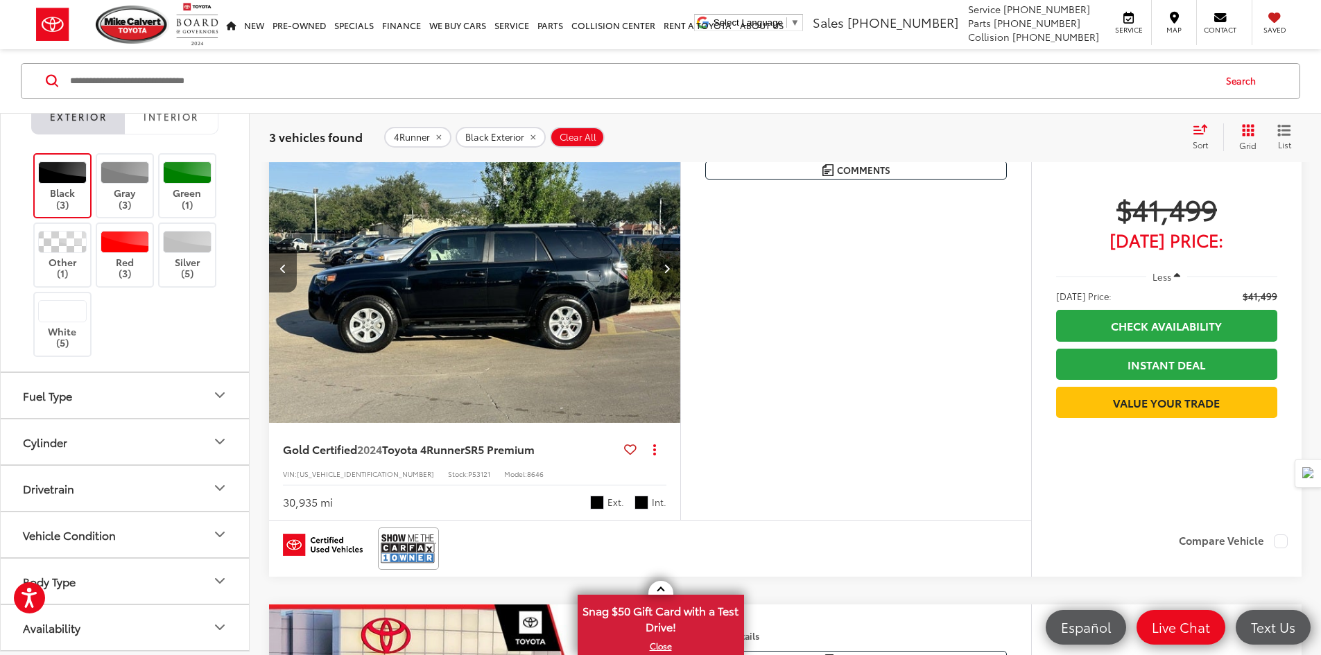
click at [680, 293] on button "Next image" at bounding box center [667, 268] width 28 height 49
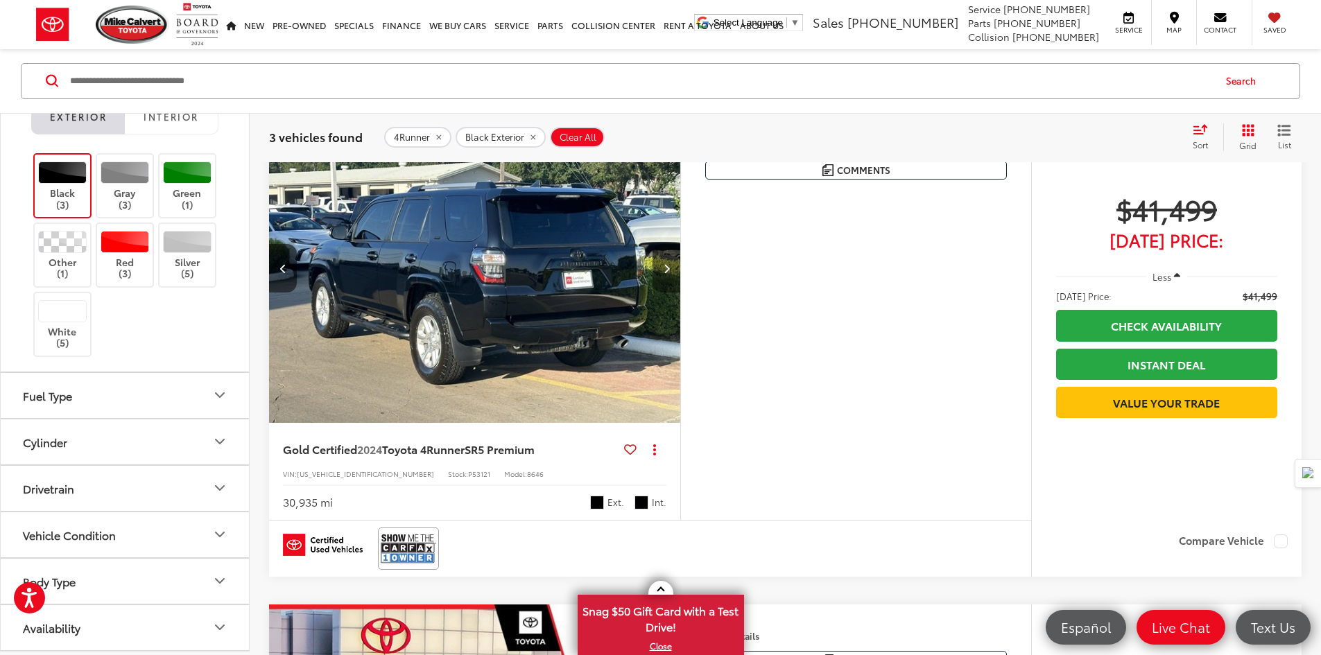
click at [680, 293] on button "Next image" at bounding box center [667, 268] width 28 height 49
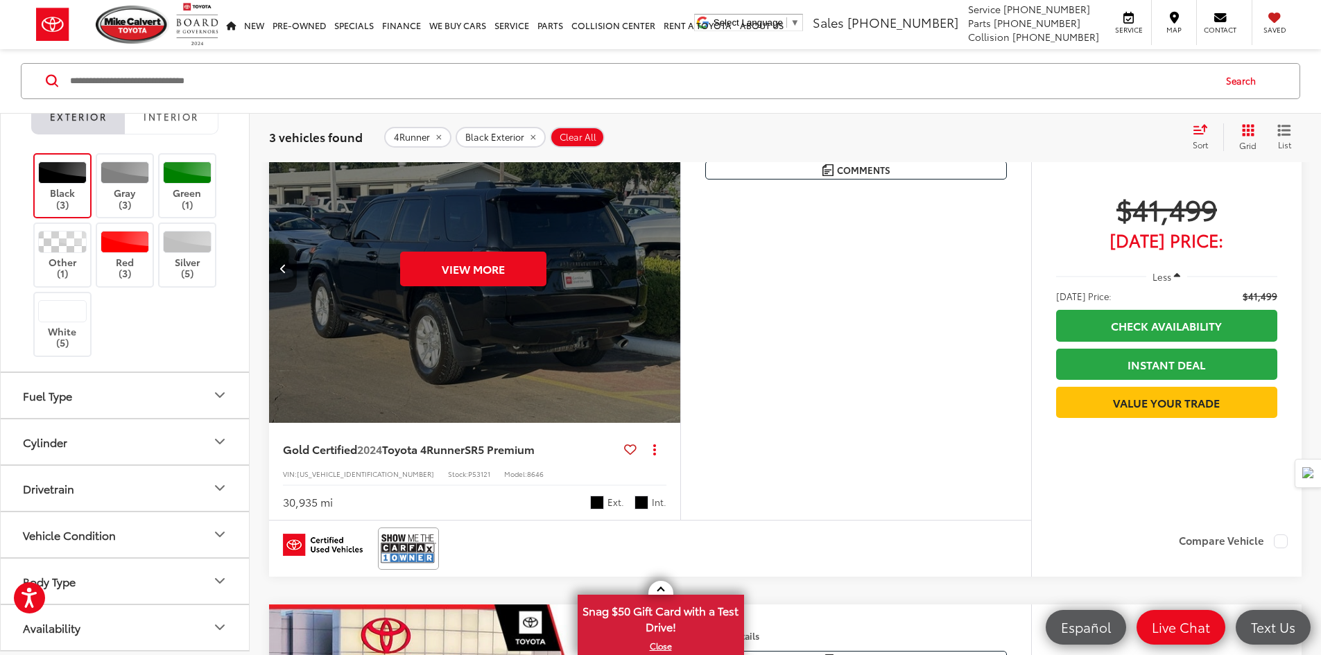
scroll to position [0, 2630]
click at [680, 391] on div "View More" at bounding box center [472, 269] width 413 height 310
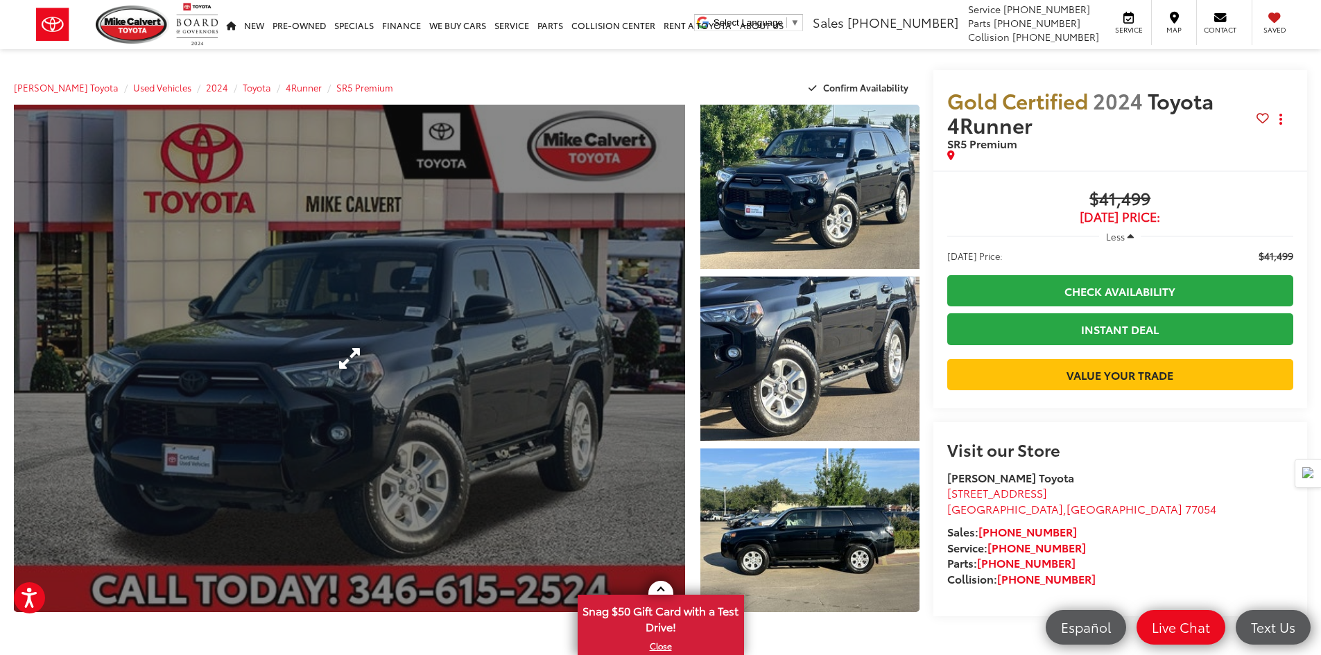
click at [528, 357] on link "Expand Photo 0" at bounding box center [349, 359] width 671 height 508
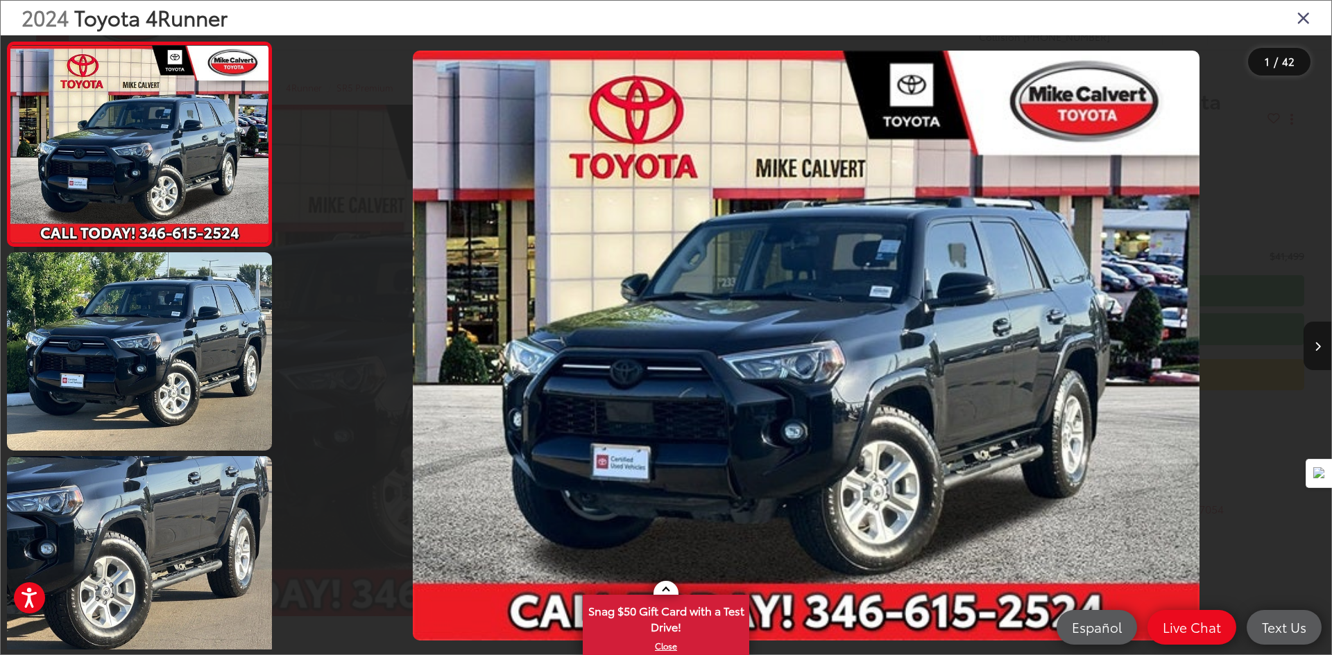
click at [1314, 348] on icon "Next image" at bounding box center [1317, 347] width 6 height 10
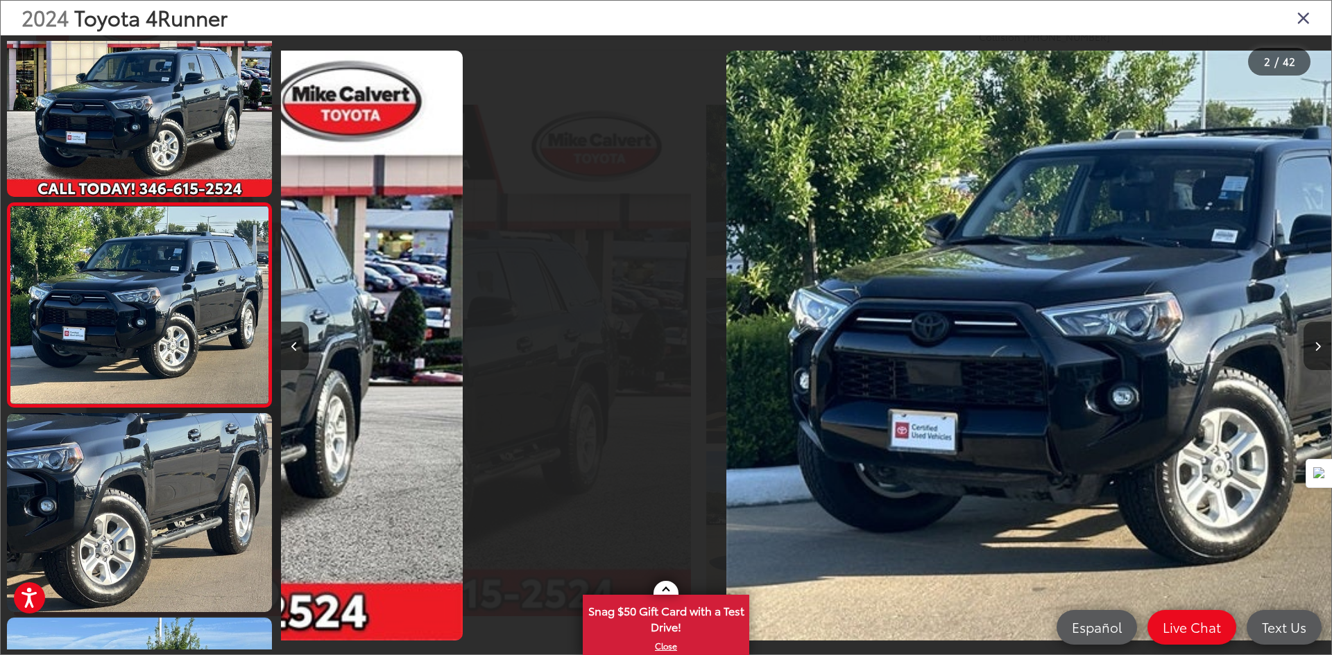
scroll to position [0, 967]
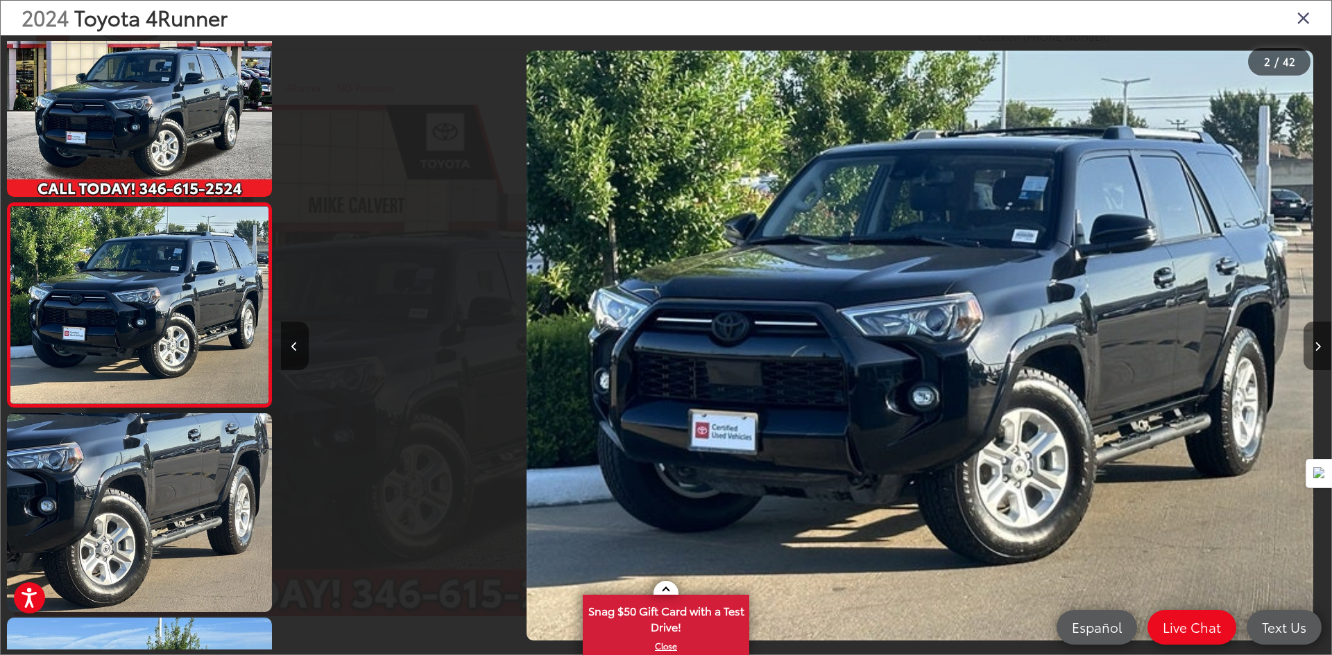
click at [1314, 349] on icon "Next image" at bounding box center [1317, 347] width 6 height 10
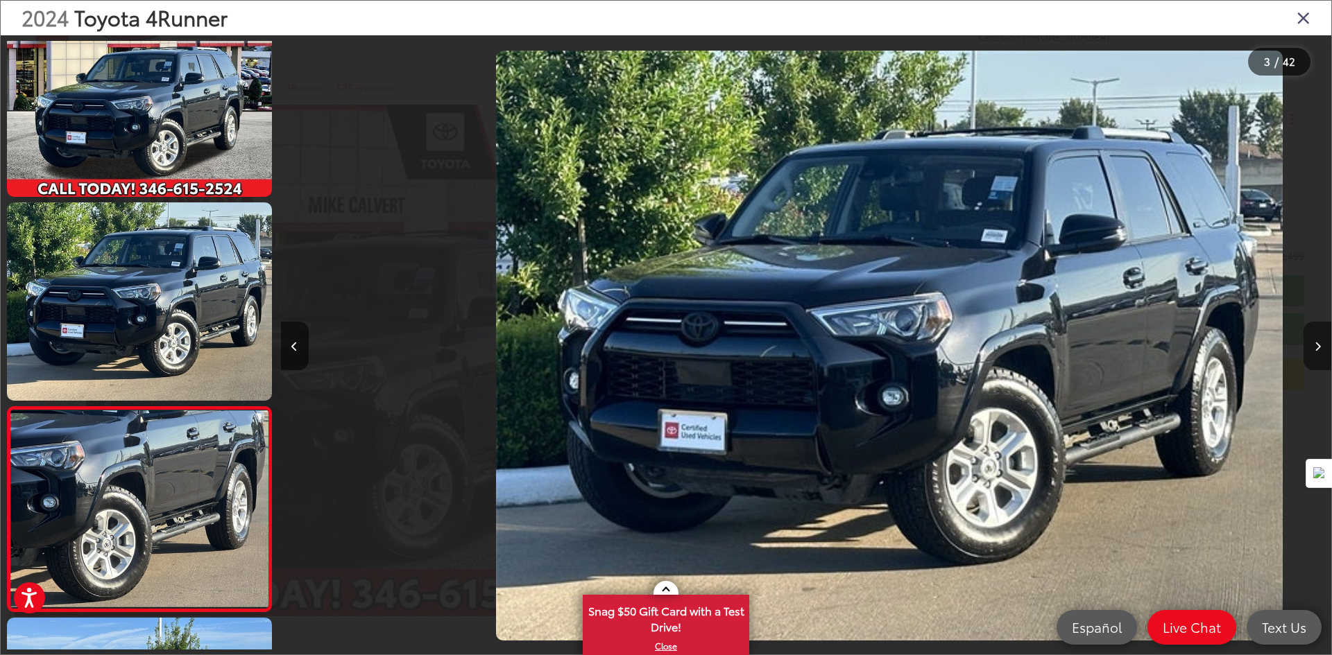
scroll to position [0, 1774]
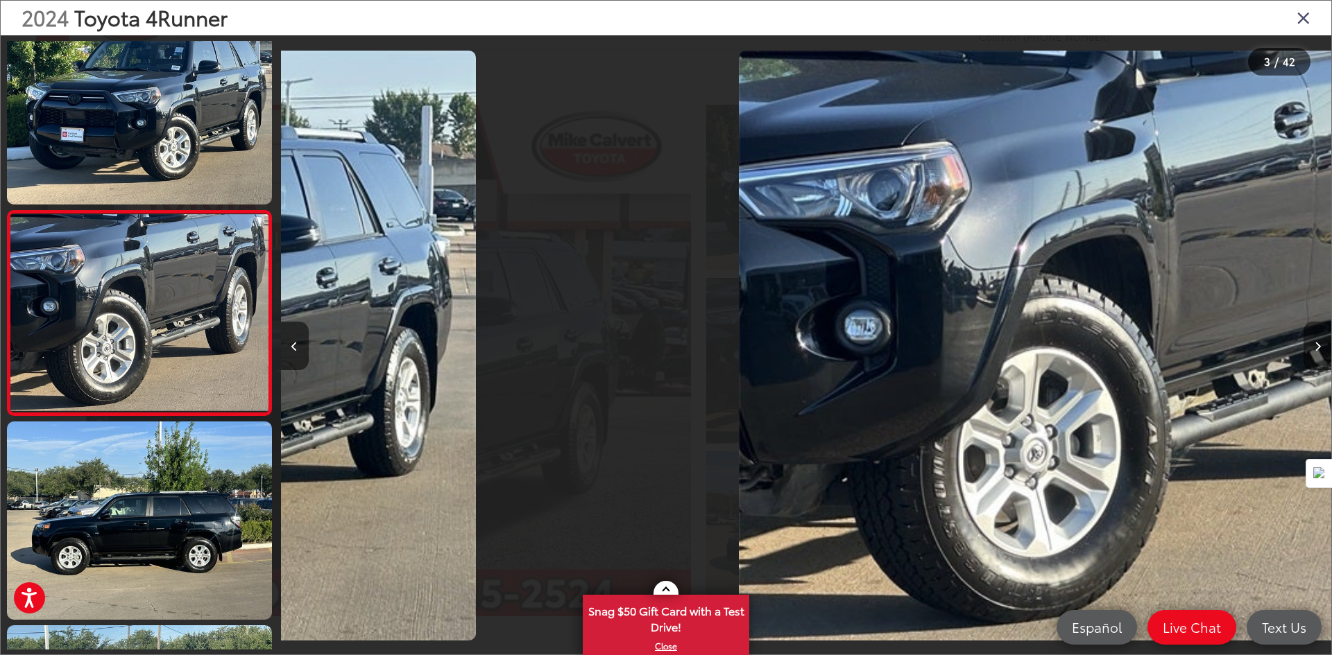
click at [1314, 349] on icon "Next image" at bounding box center [1317, 347] width 6 height 10
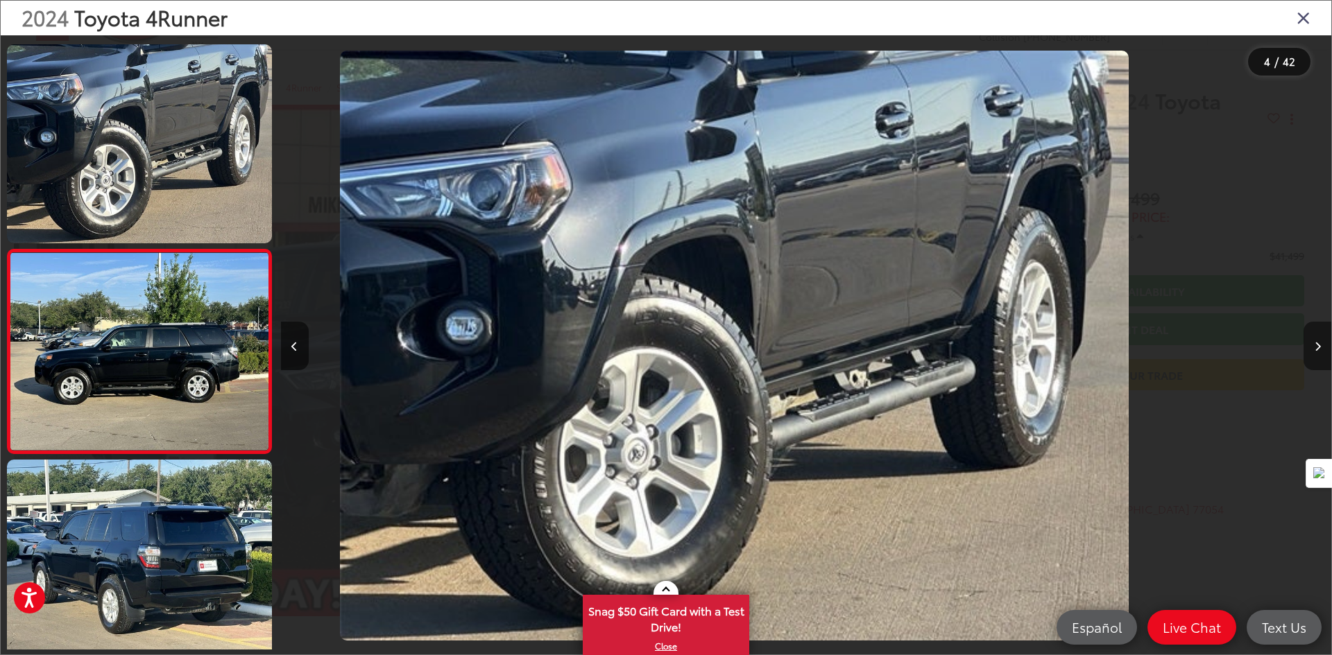
scroll to position [452, 0]
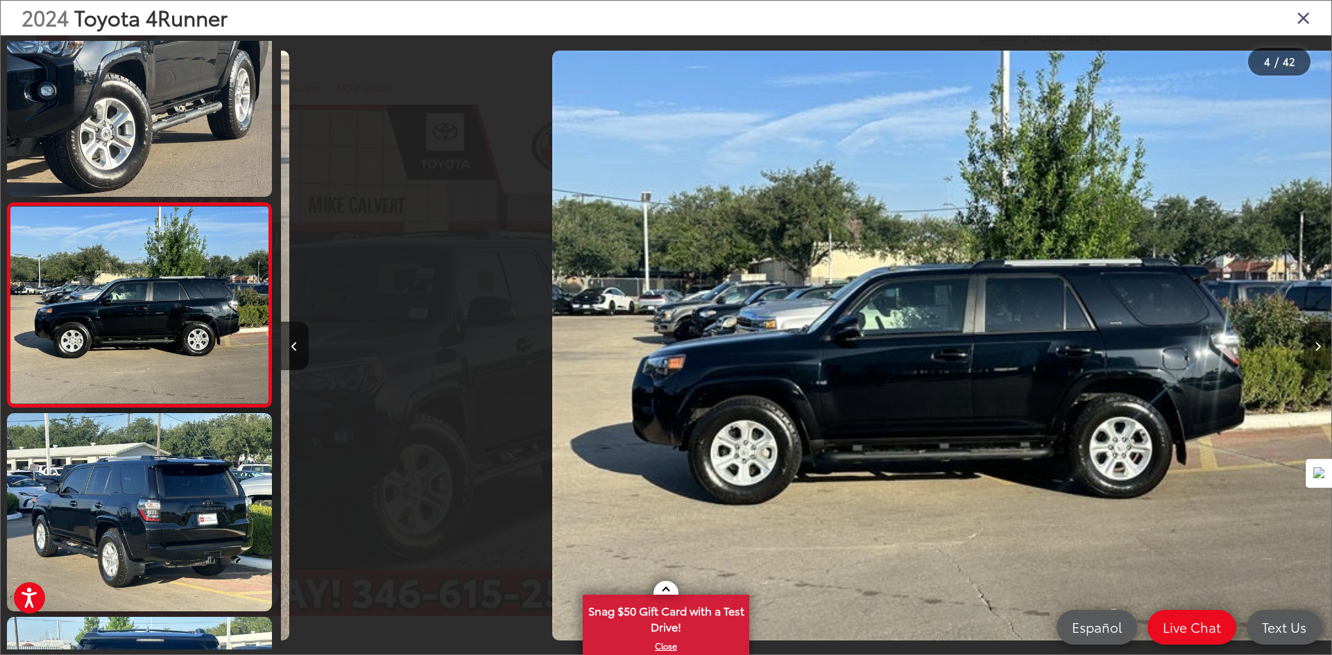
click at [1314, 349] on icon "Next image" at bounding box center [1317, 347] width 6 height 10
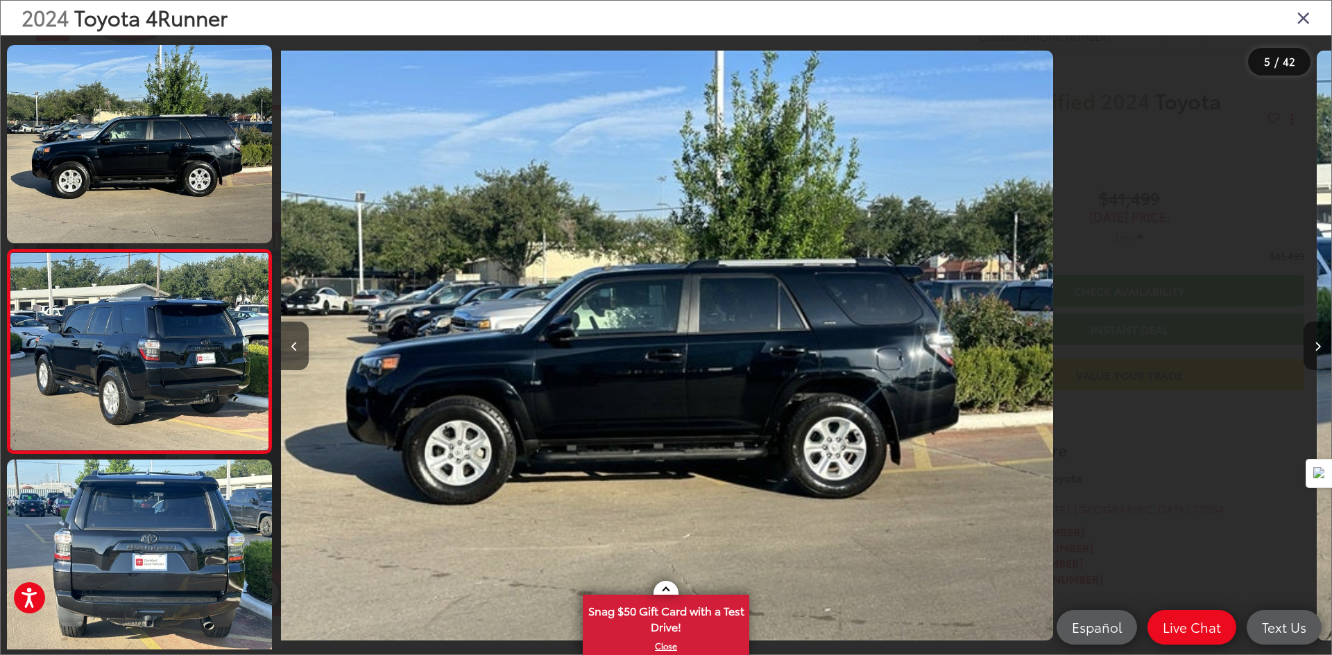
scroll to position [0, 3887]
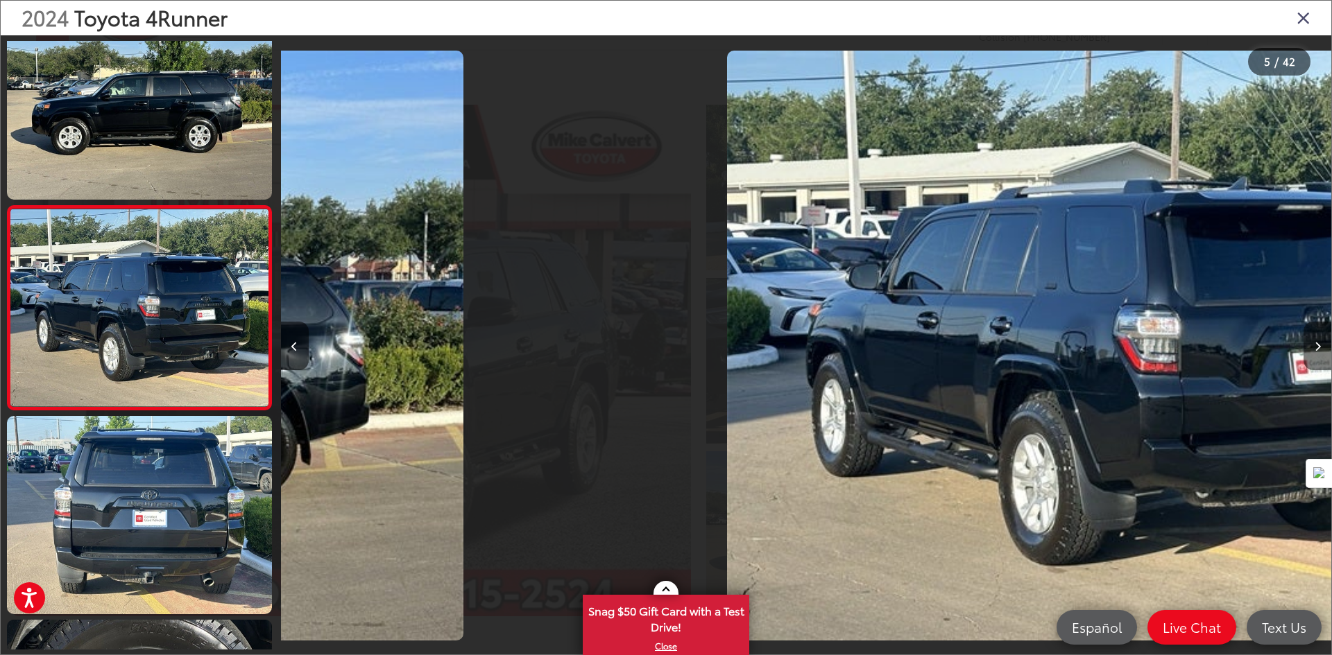
click at [1314, 349] on icon "Next image" at bounding box center [1317, 347] width 6 height 10
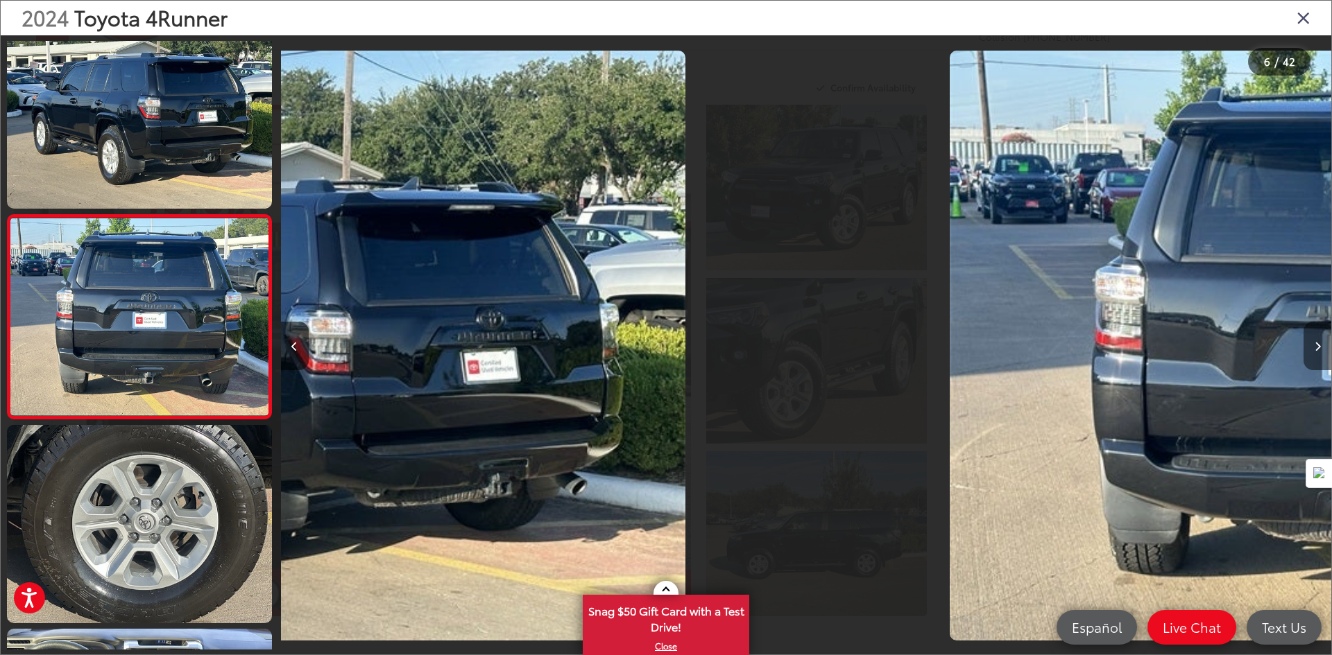
scroll to position [859, 0]
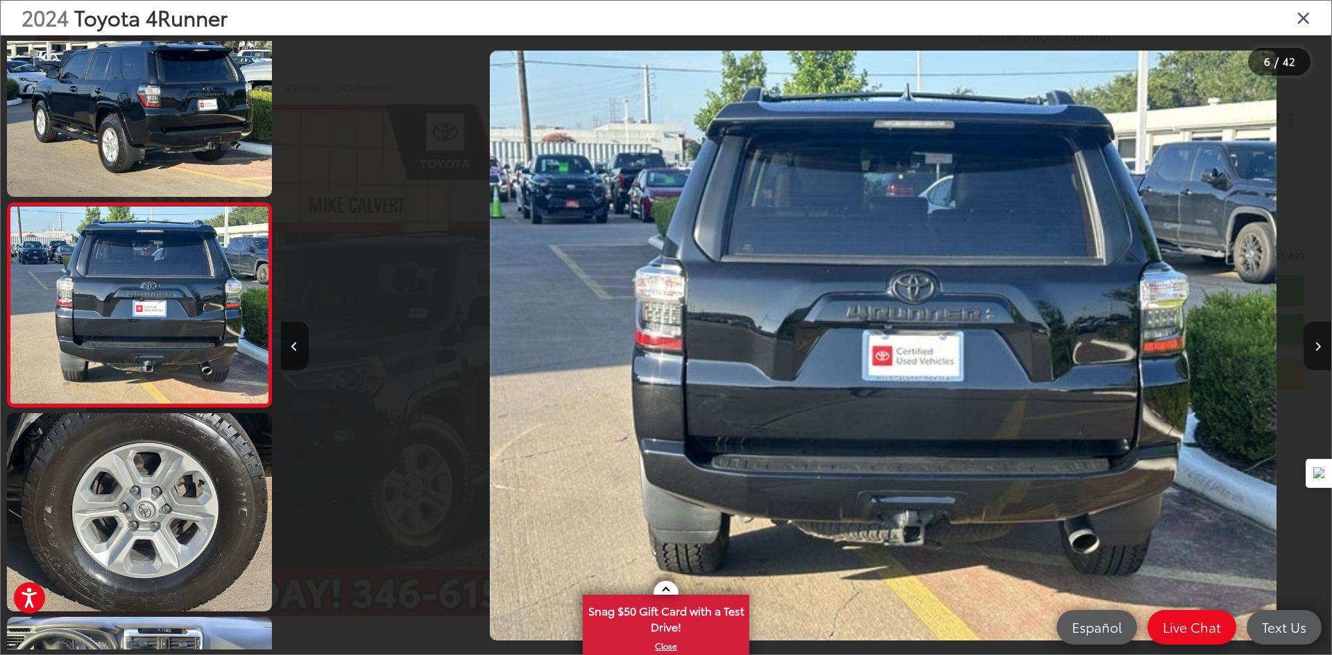
click at [1314, 349] on icon "Next image" at bounding box center [1317, 347] width 6 height 10
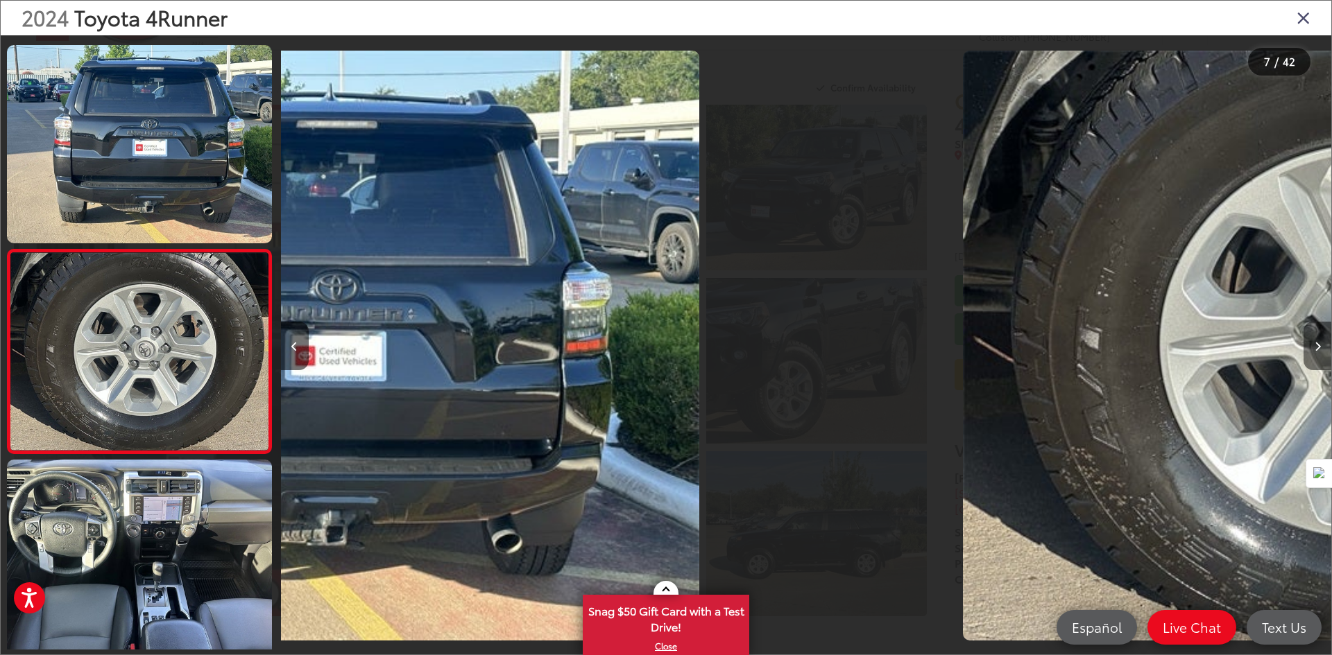
scroll to position [0, 0]
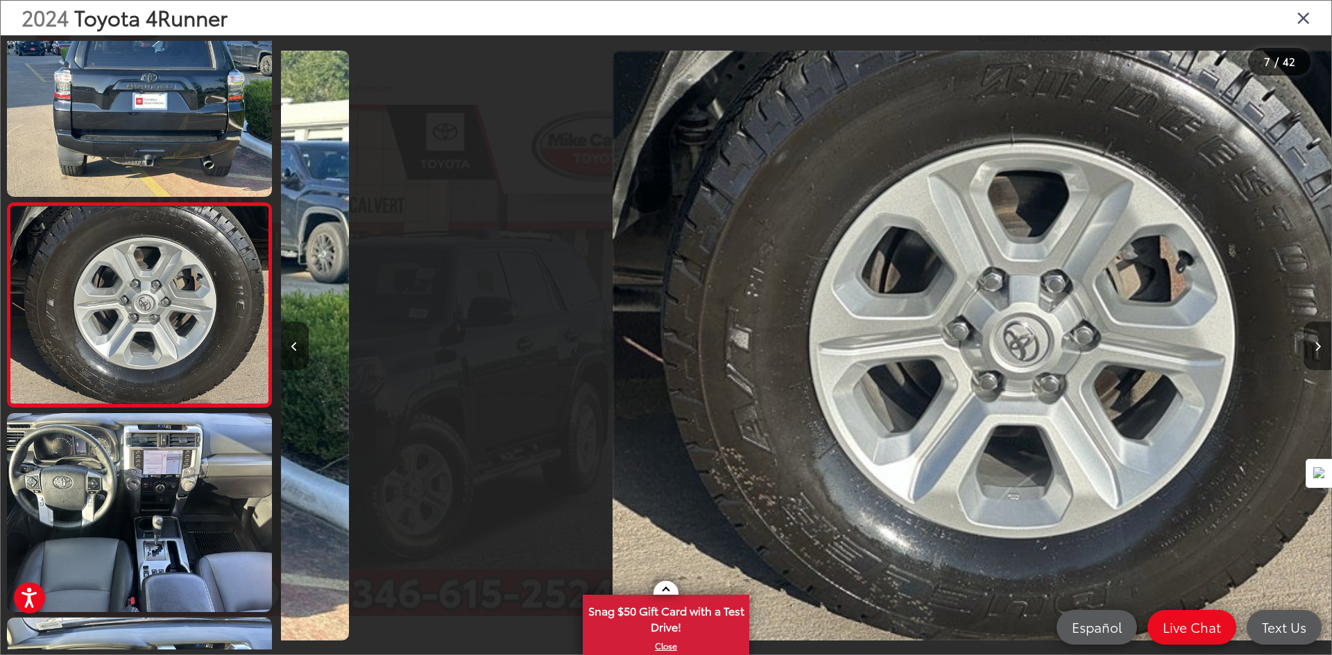
click at [1314, 349] on icon "Next image" at bounding box center [1317, 347] width 6 height 10
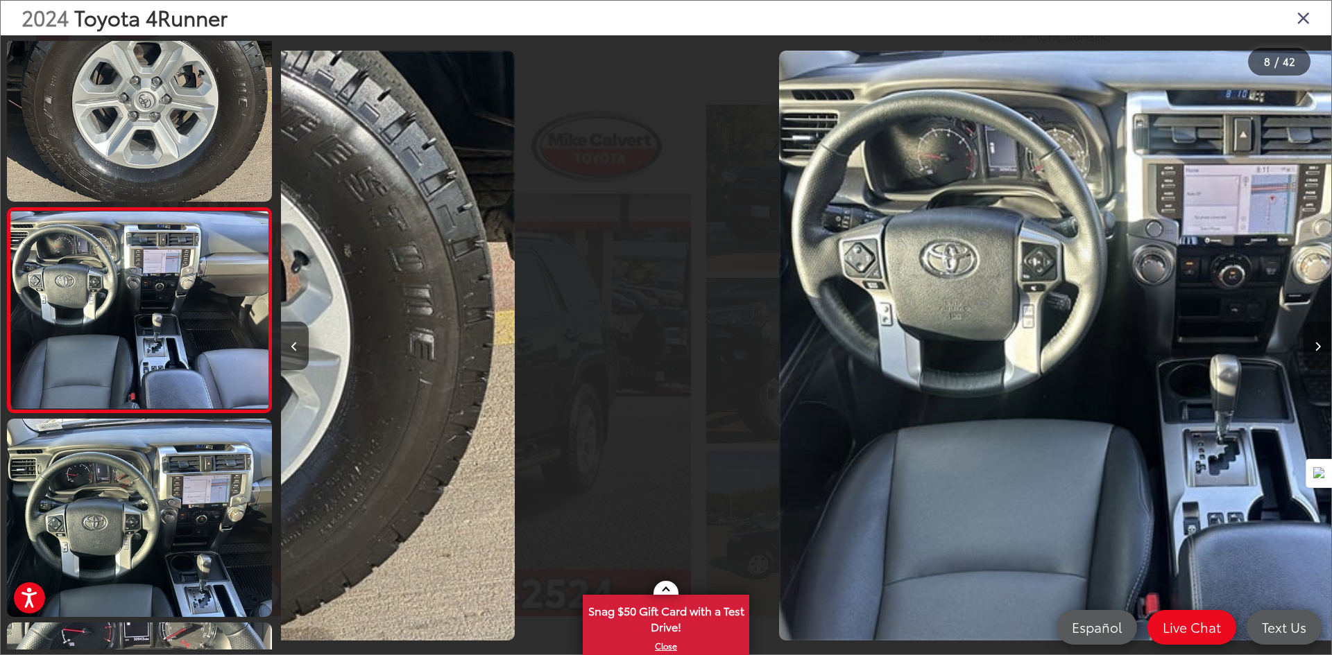
scroll to position [1267, 0]
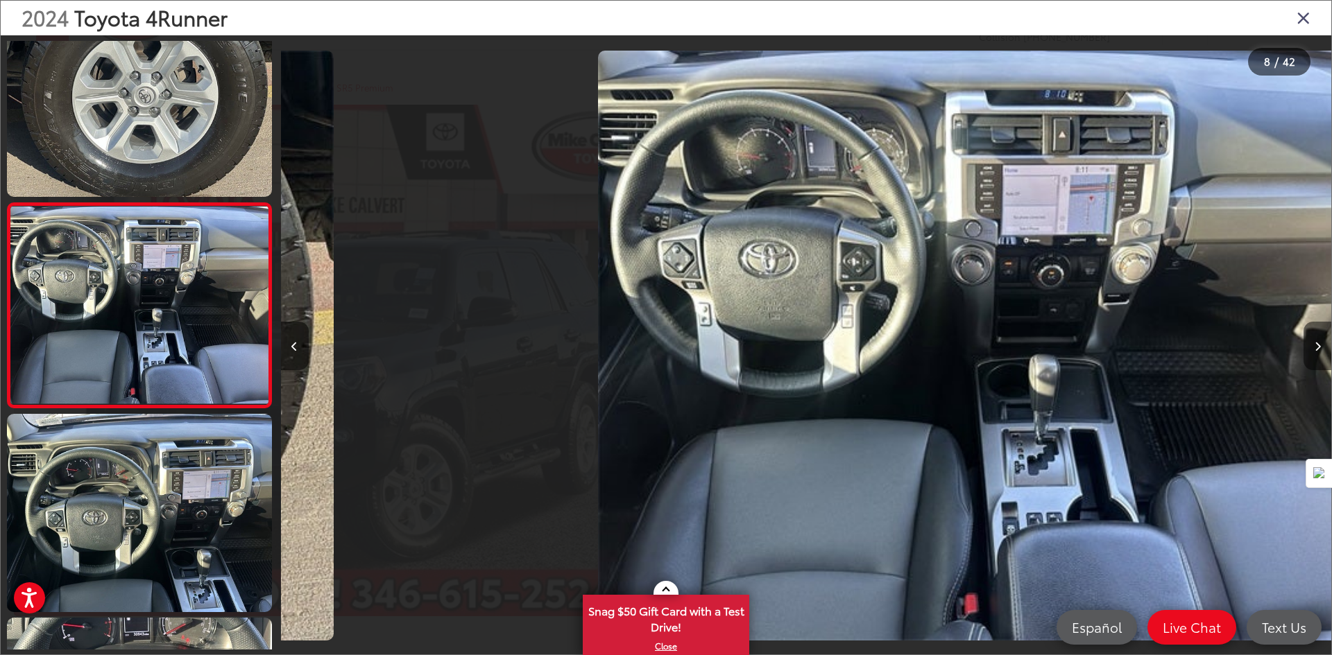
click at [1314, 349] on icon "Next image" at bounding box center [1317, 347] width 6 height 10
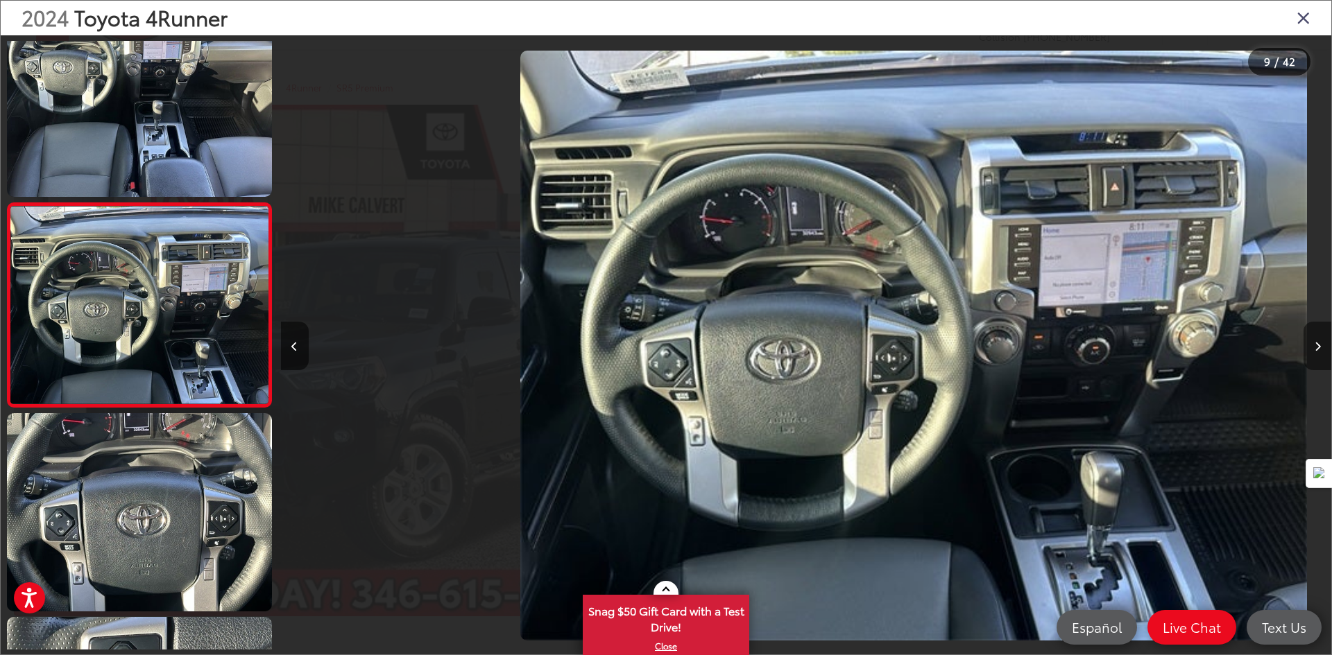
click at [1314, 349] on icon "Next image" at bounding box center [1317, 347] width 6 height 10
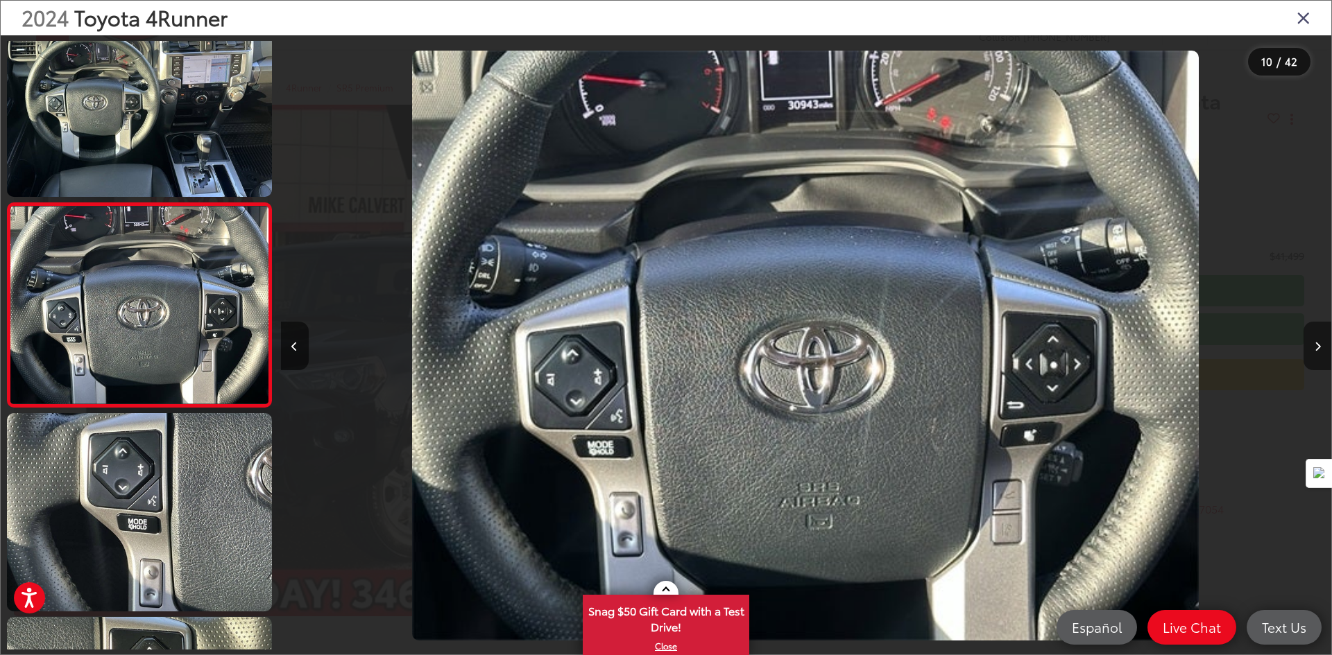
click at [1314, 349] on icon "Next image" at bounding box center [1317, 347] width 6 height 10
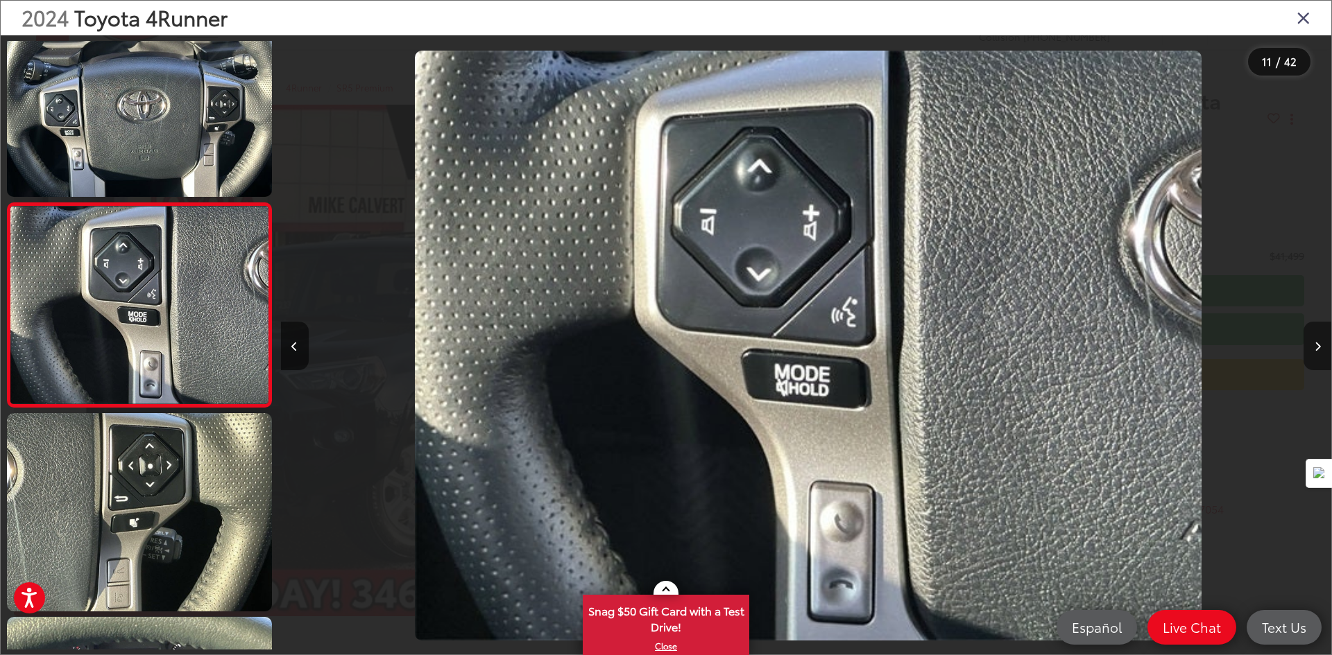
click at [1314, 349] on icon "Next image" at bounding box center [1317, 347] width 6 height 10
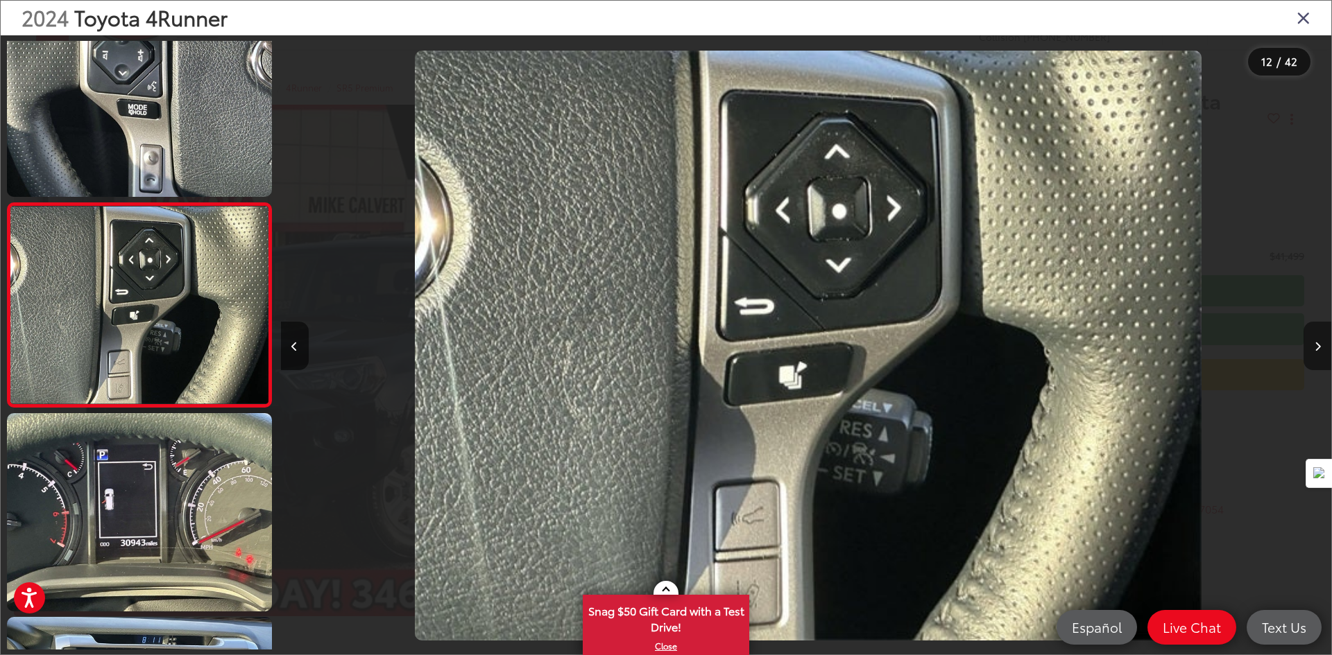
click at [1314, 349] on icon "Next image" at bounding box center [1317, 347] width 6 height 10
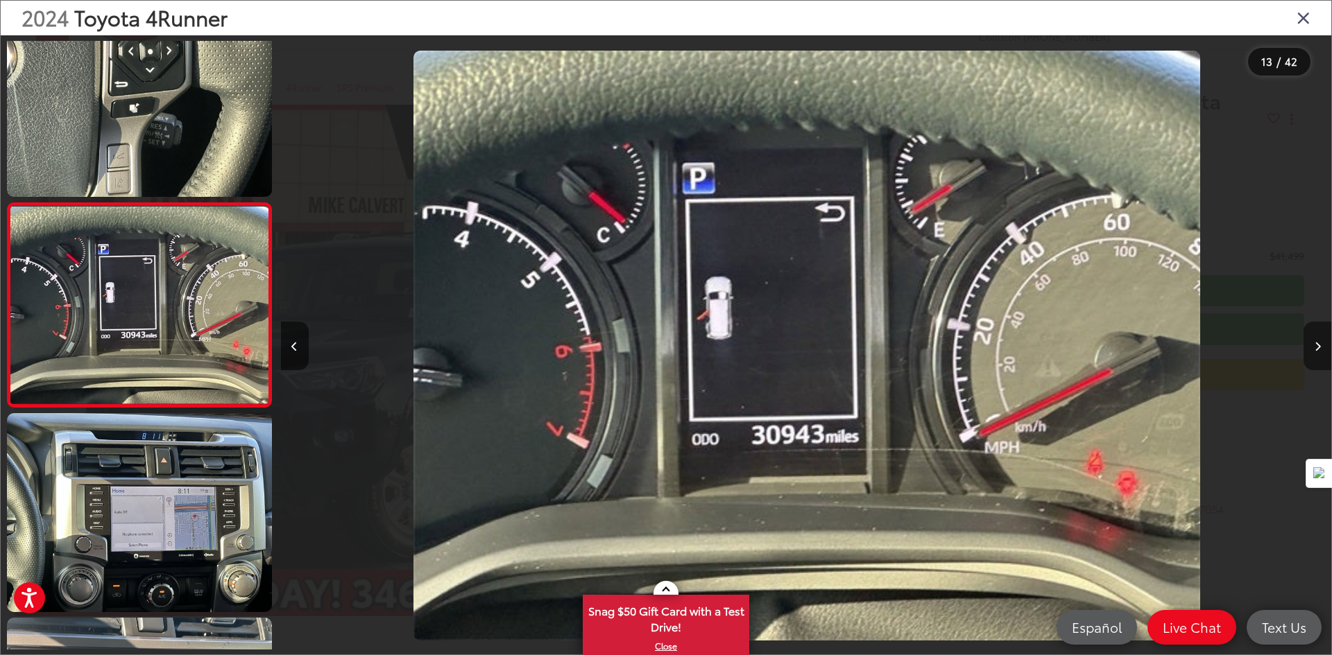
click at [1314, 349] on icon "Next image" at bounding box center [1317, 347] width 6 height 10
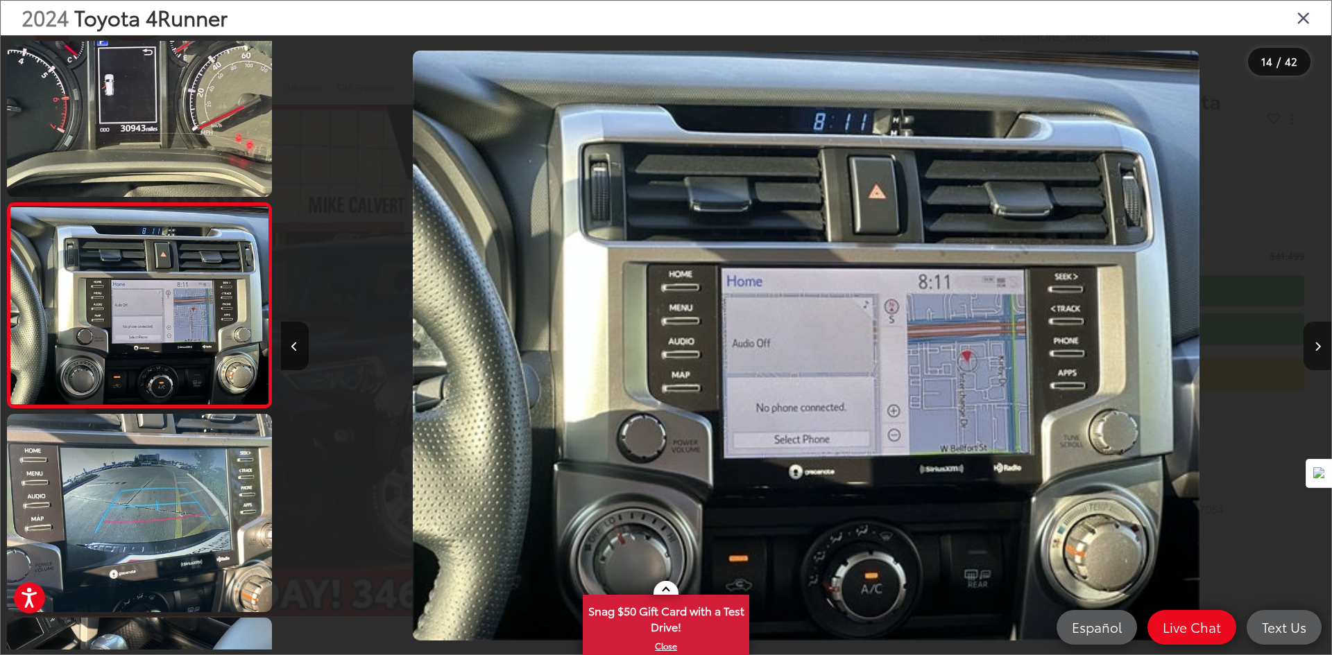
click at [1314, 349] on icon "Next image" at bounding box center [1317, 347] width 6 height 10
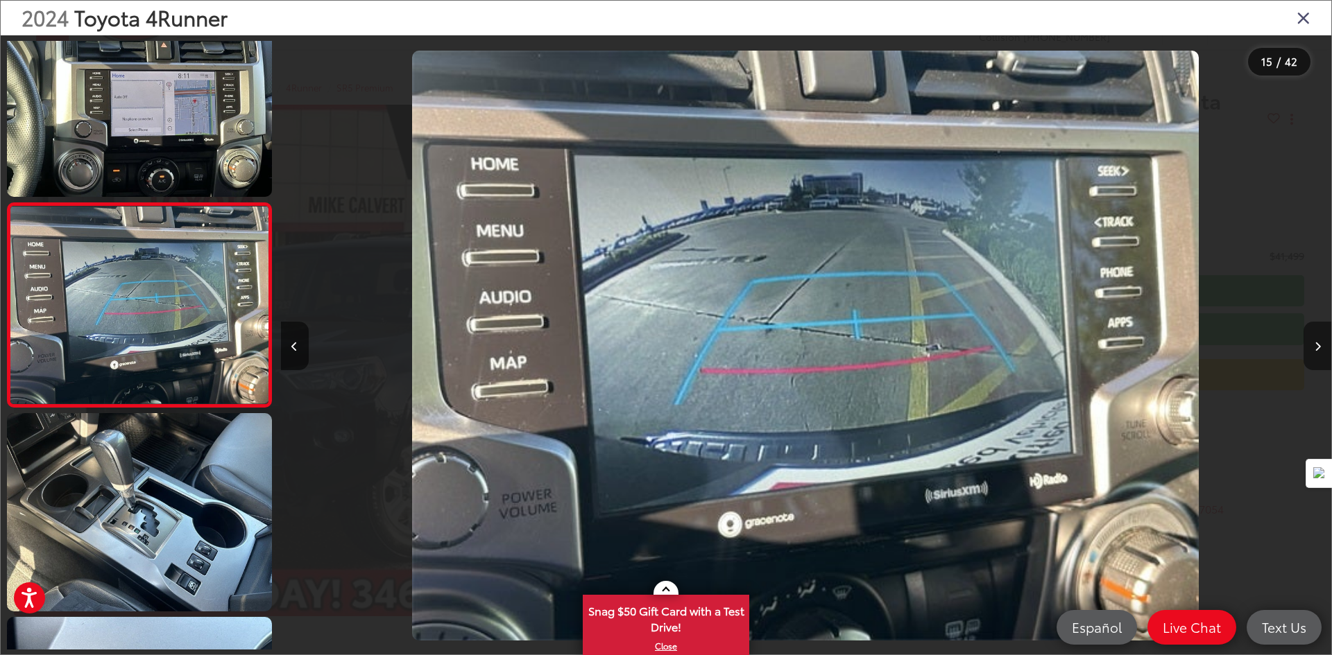
click at [1314, 349] on icon "Next image" at bounding box center [1317, 347] width 6 height 10
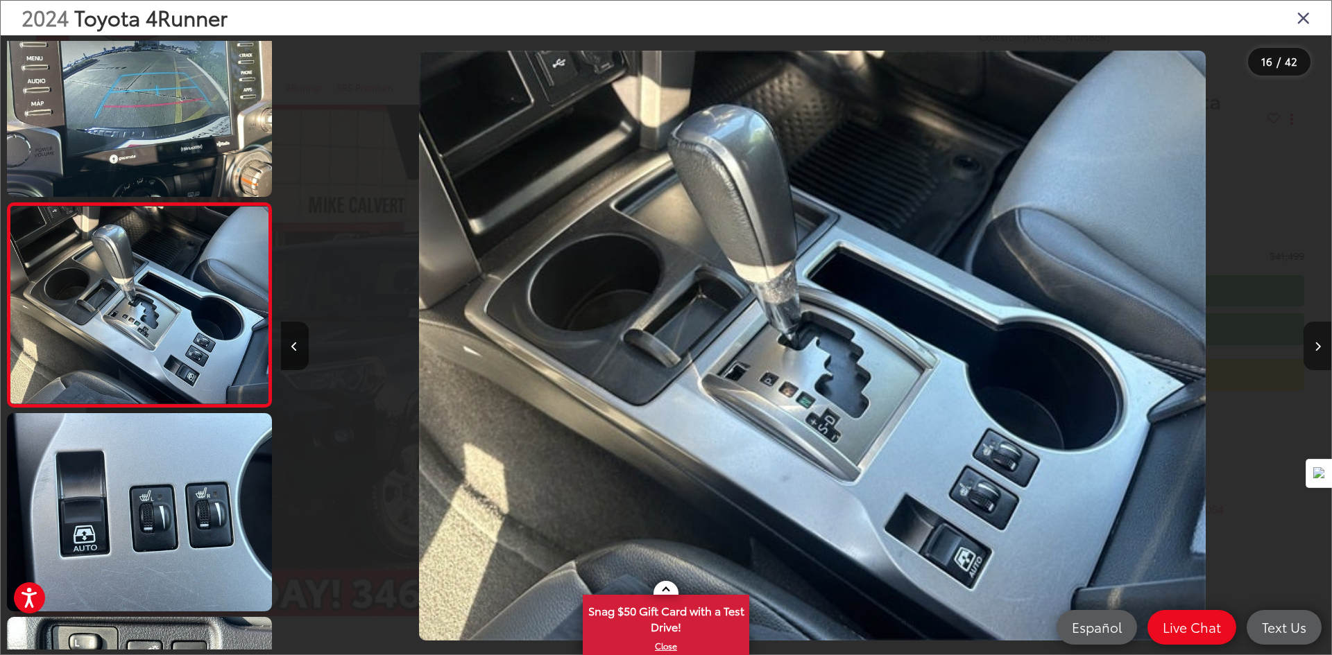
click at [1314, 349] on icon "Next image" at bounding box center [1317, 347] width 6 height 10
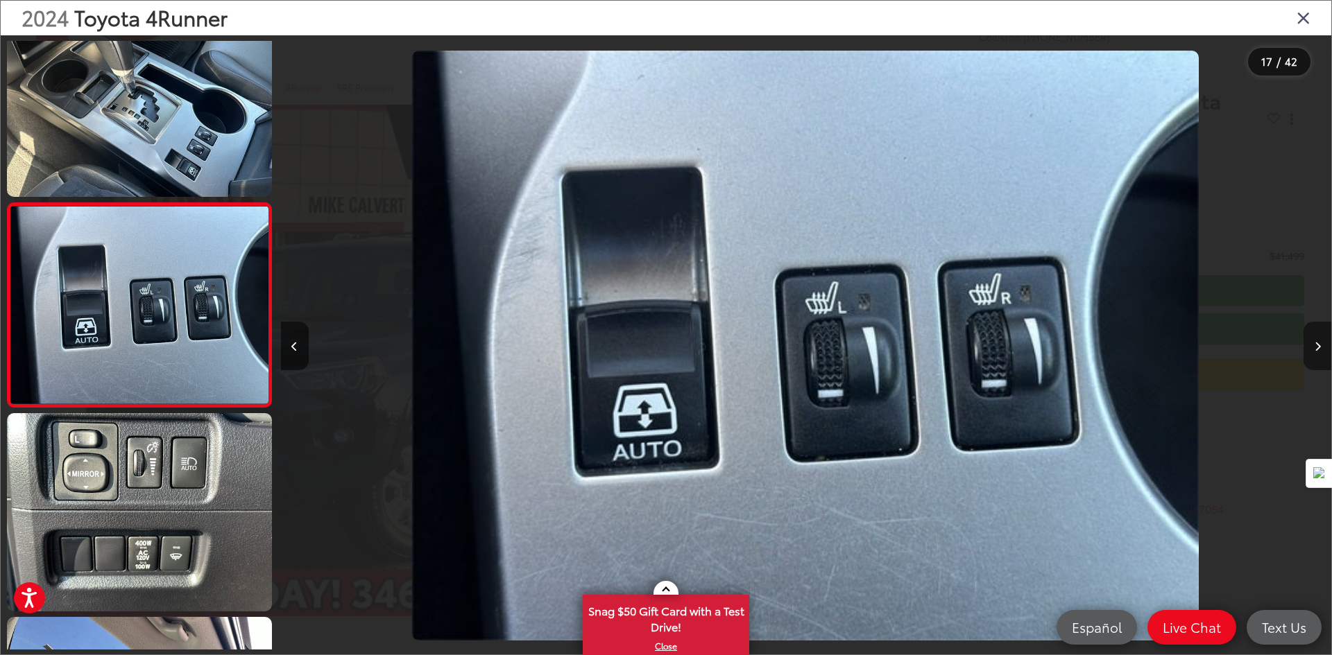
click at [1314, 349] on icon "Next image" at bounding box center [1317, 347] width 6 height 10
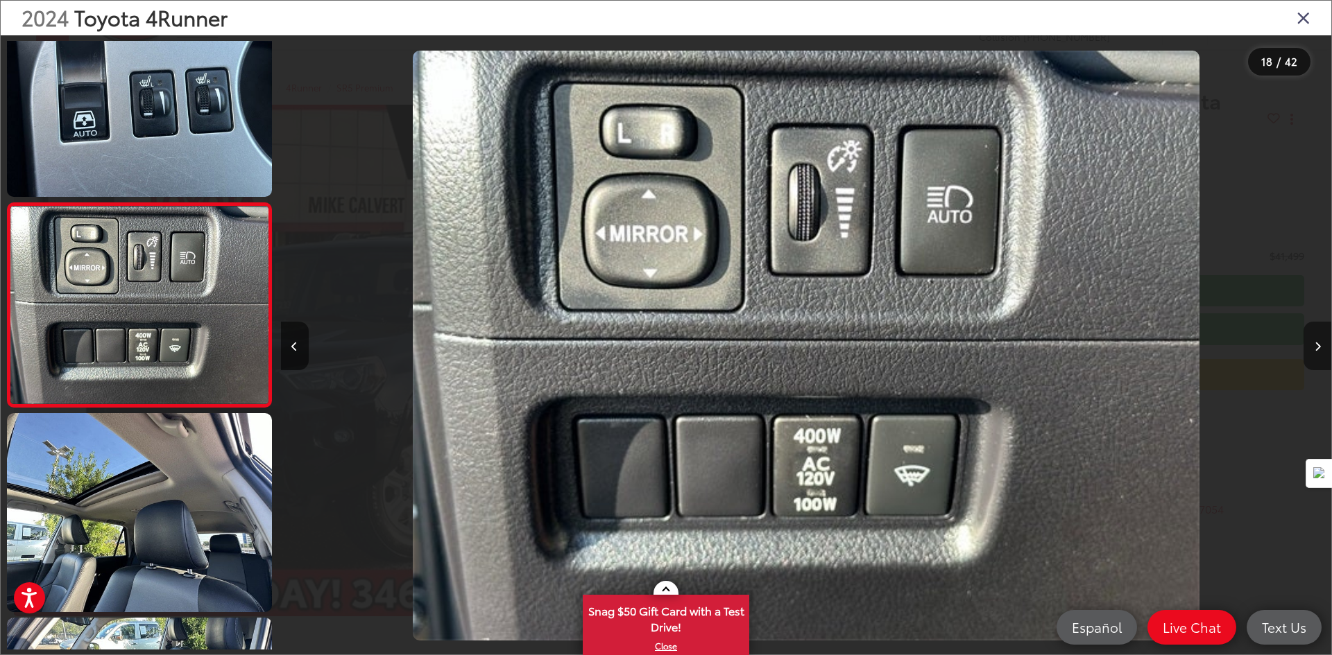
click at [1314, 349] on icon "Next image" at bounding box center [1317, 347] width 6 height 10
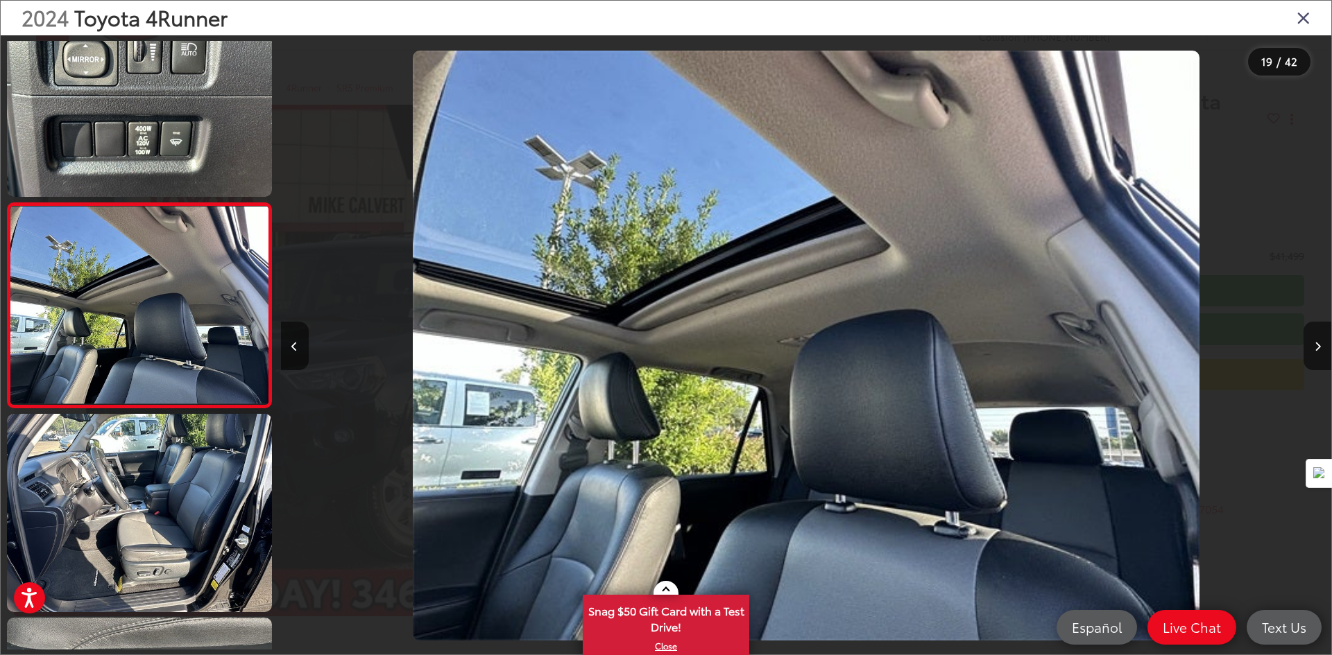
click at [1302, 22] on icon "Close gallery" at bounding box center [1303, 17] width 14 height 18
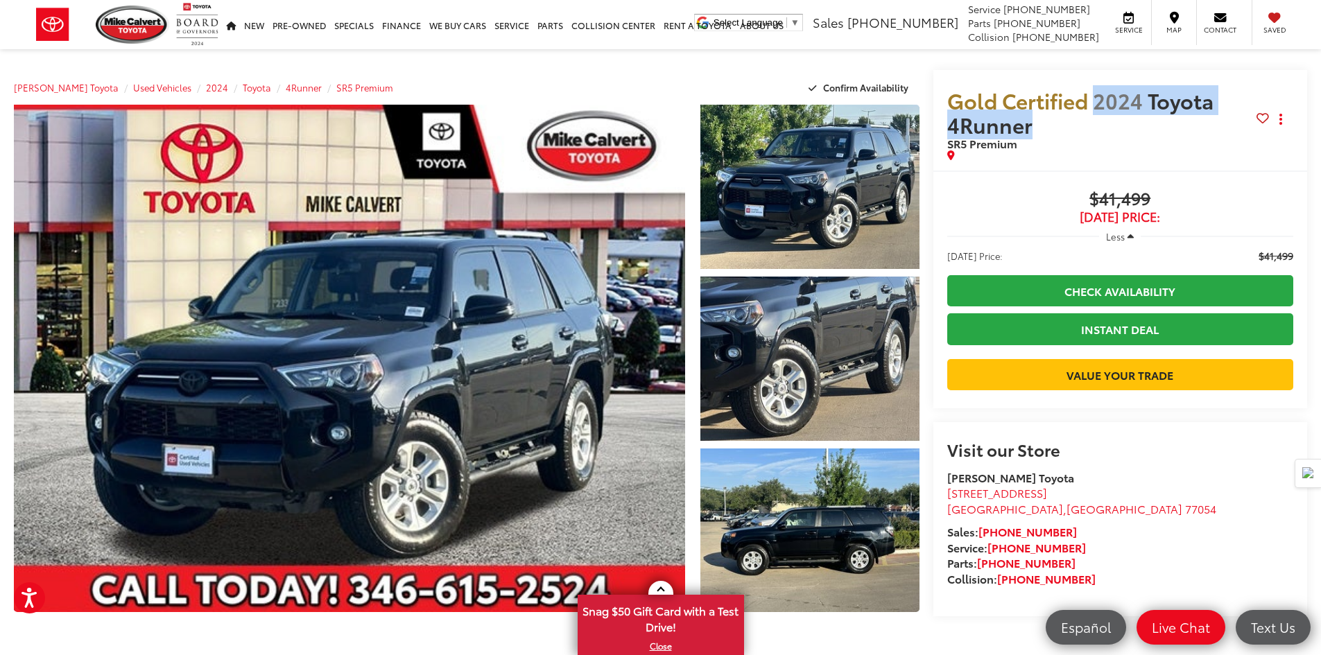
copy span "2024 Toyota 4Runner"
drag, startPoint x: 1033, startPoint y: 127, endPoint x: 1107, endPoint y: 164, distance: 83.1
click at [1097, 100] on span "Gold Certified 2024 Toyota 4Runner" at bounding box center [1101, 112] width 309 height 49
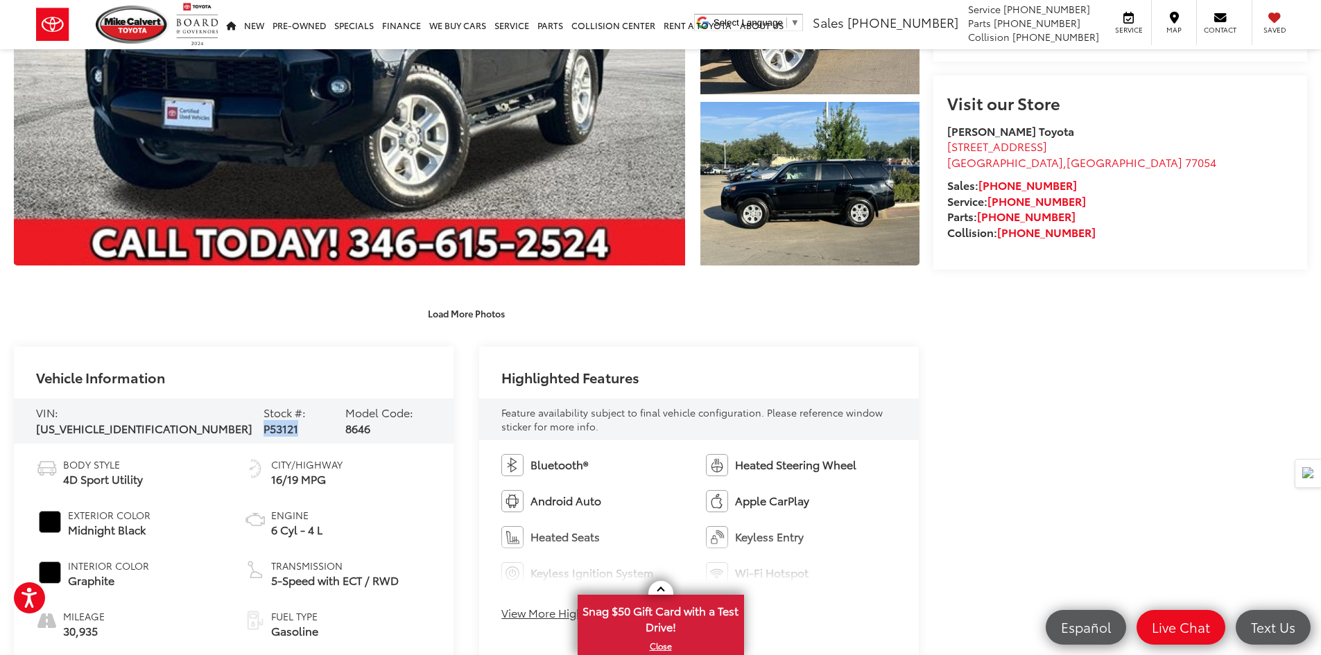
copy span "P53121"
drag, startPoint x: 261, startPoint y: 419, endPoint x: 225, endPoint y: 423, distance: 36.3
click at [225, 423] on div "VIN: [US_VEHICLE_IDENTIFICATION_NUMBER] Stock #: P53121 Model Code: 8646" at bounding box center [234, 422] width 440 height 46
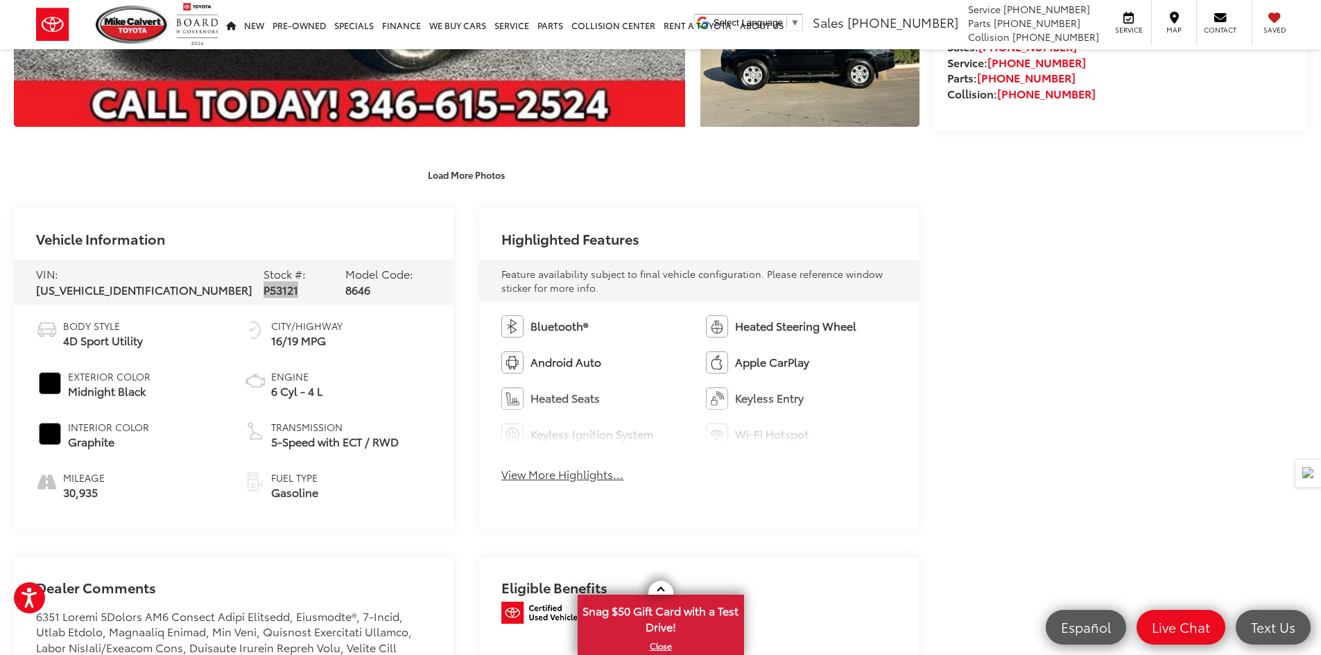
scroll to position [0, 0]
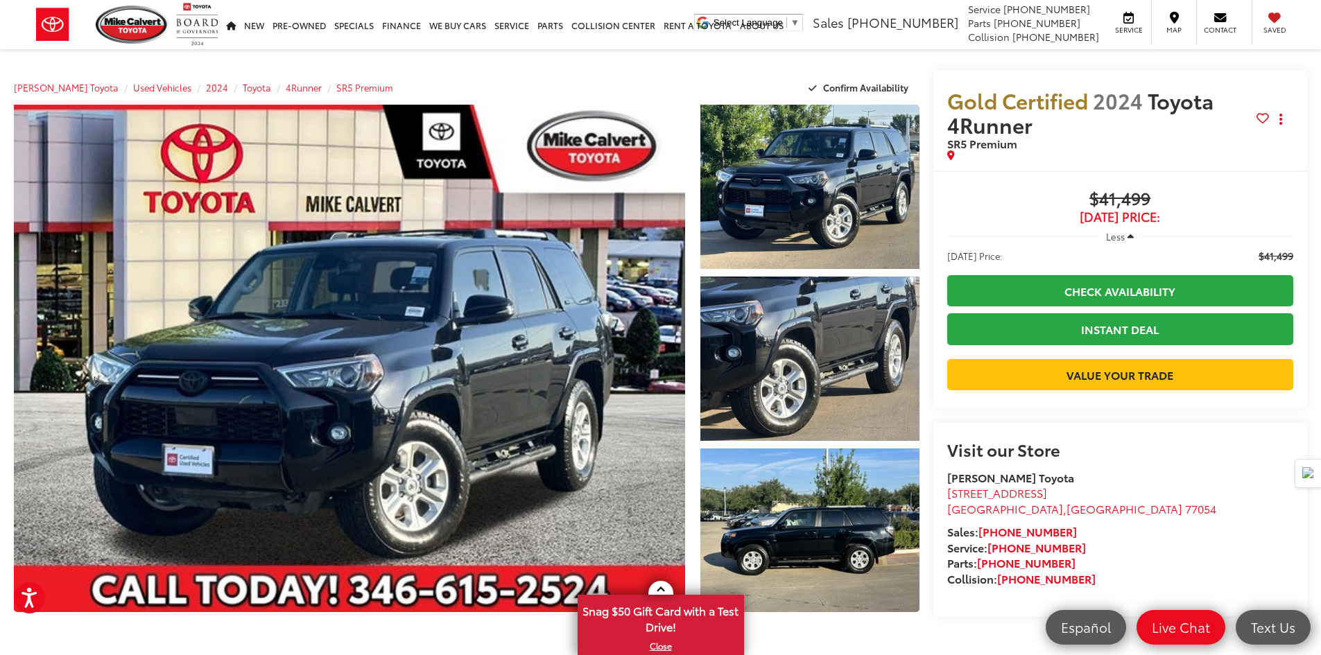
copy span "[STREET_ADDRESS]"
drag, startPoint x: 1068, startPoint y: 549, endPoint x: 944, endPoint y: 548, distance: 124.2
click at [944, 548] on div "Visit our Store [PERSON_NAME] Toyota [STREET_ADDRESS] [GEOGRAPHIC_DATA] Sales: …" at bounding box center [1121, 519] width 375 height 194
